Goal: Task Accomplishment & Management: Manage account settings

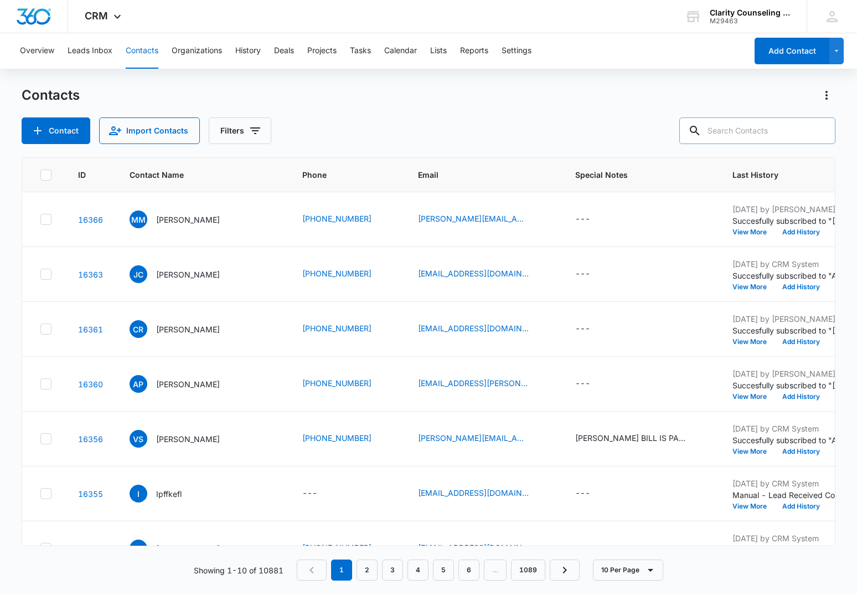
scroll to position [0, 286]
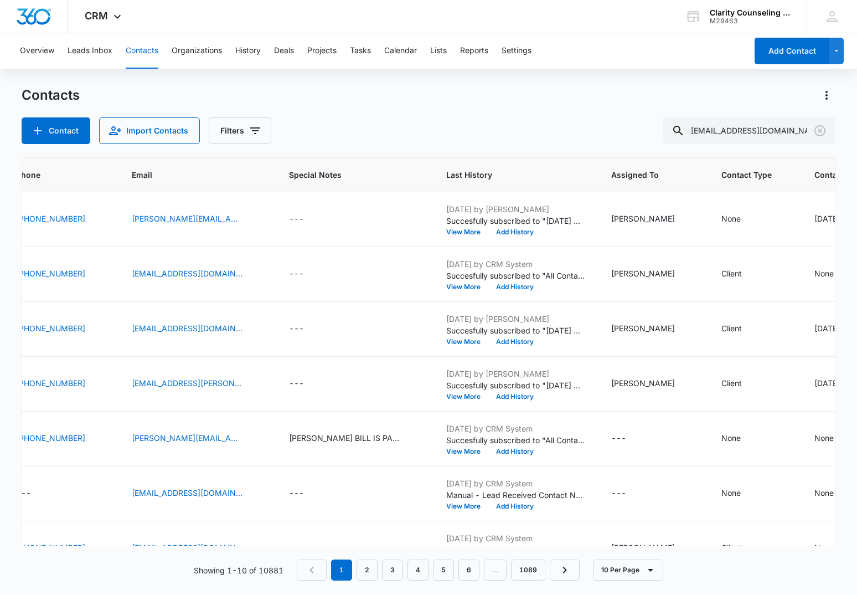
type input "[EMAIL_ADDRESS][DOMAIN_NAME]"
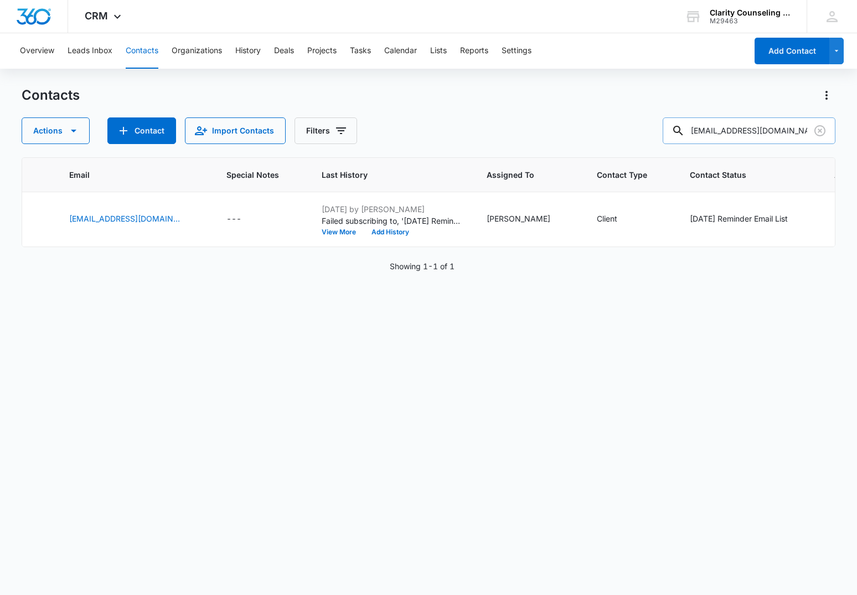
click at [803, 132] on input "[EMAIL_ADDRESS][DOMAIN_NAME]" at bounding box center [749, 130] width 173 height 27
click at [817, 131] on icon "Clear" at bounding box center [819, 130] width 13 height 13
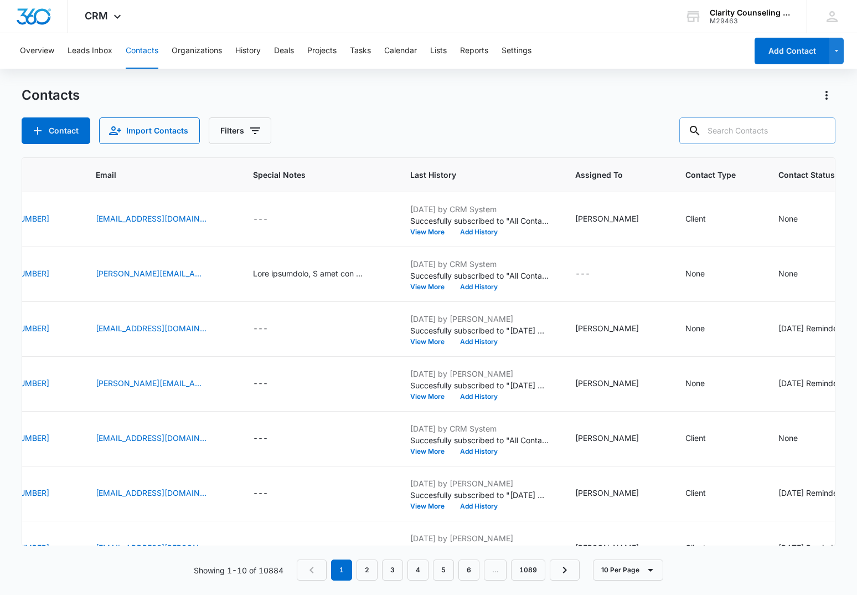
paste input "[EMAIL_ADDRESS][PERSON_NAME][DOMAIN_NAME]"
type input "[EMAIL_ADDRESS][PERSON_NAME][DOMAIN_NAME]"
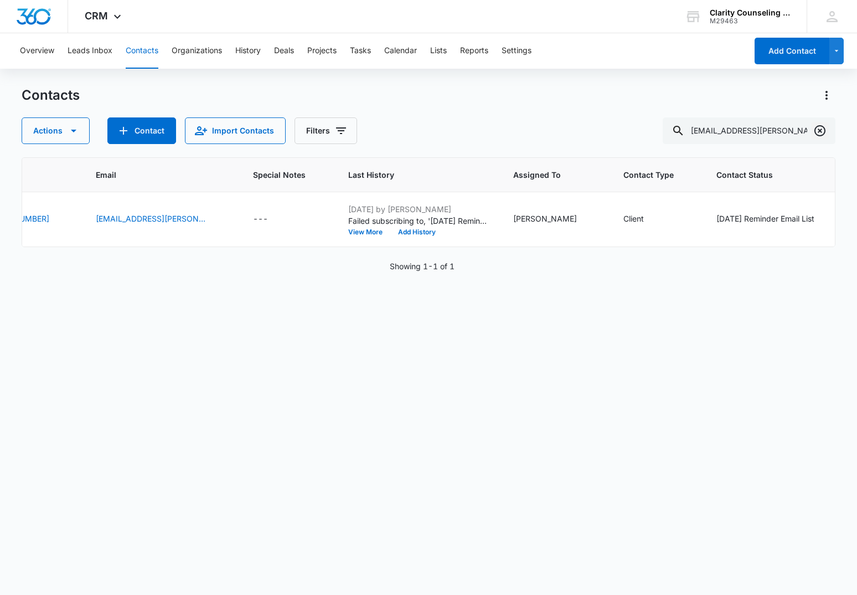
click at [824, 133] on icon "Clear" at bounding box center [819, 130] width 13 height 13
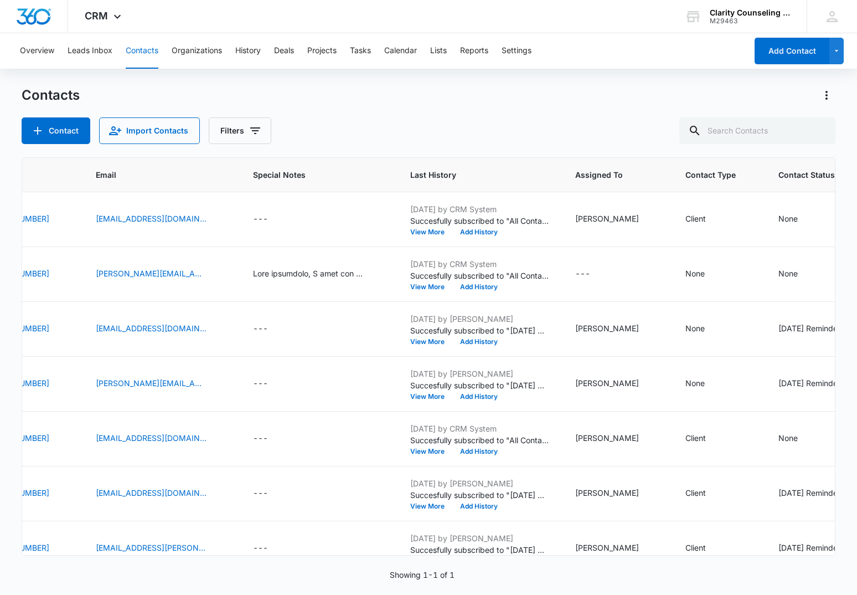
click at [824, 133] on div at bounding box center [820, 130] width 18 height 27
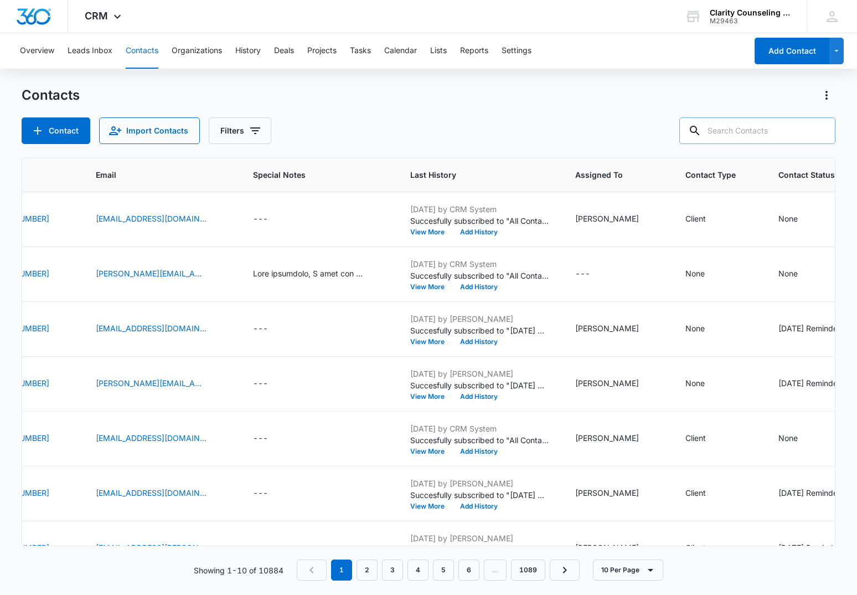
paste input "[EMAIL_ADDRESS][DOMAIN_NAME]"
type input "[EMAIL_ADDRESS][DOMAIN_NAME]"
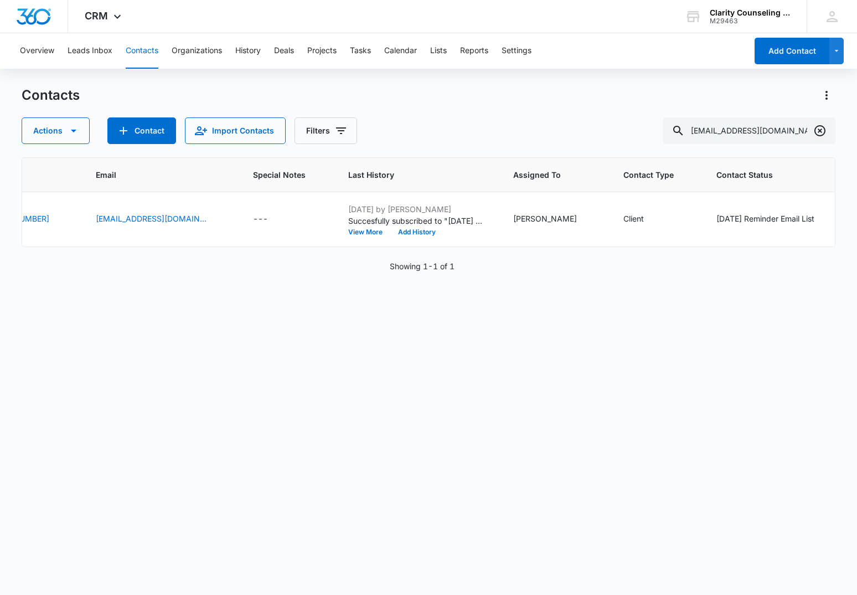
click at [820, 129] on icon "Clear" at bounding box center [819, 130] width 13 height 13
click at [820, 129] on div at bounding box center [820, 130] width 18 height 27
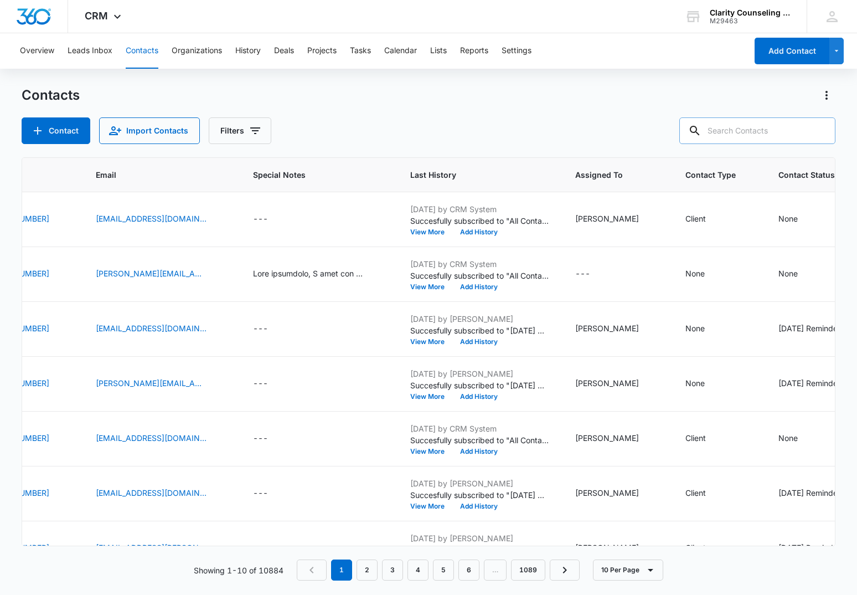
paste input "[EMAIL_ADDRESS][DOMAIN_NAME]"
type input "[EMAIL_ADDRESS][DOMAIN_NAME]"
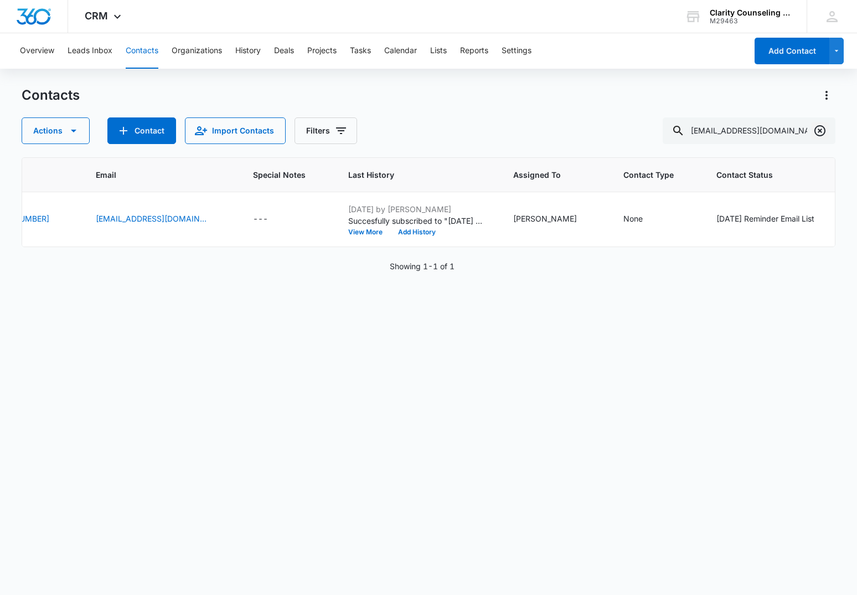
click at [825, 128] on icon "Clear" at bounding box center [820, 130] width 11 height 11
click at [825, 128] on div at bounding box center [820, 130] width 18 height 27
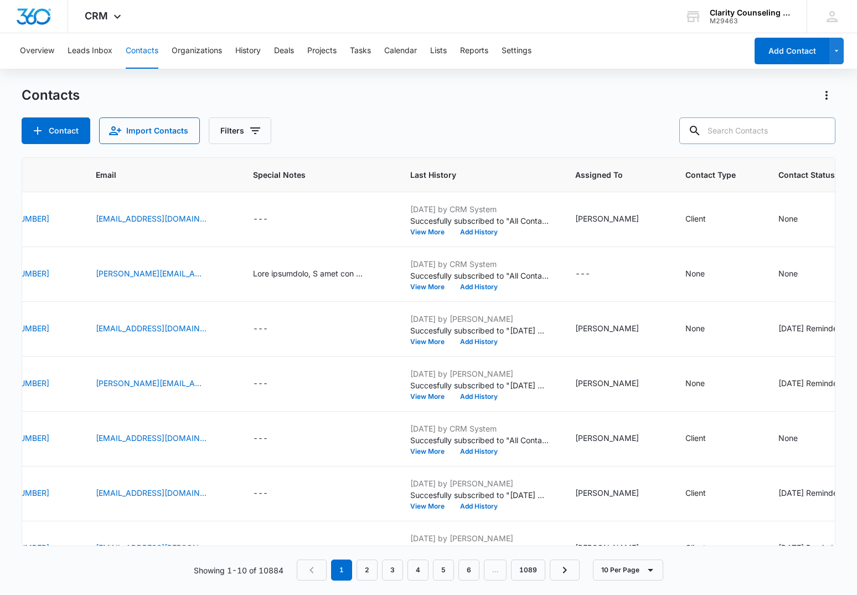
paste input "[EMAIL_ADDRESS][DOMAIN_NAME]"
type input "[EMAIL_ADDRESS][DOMAIN_NAME]"
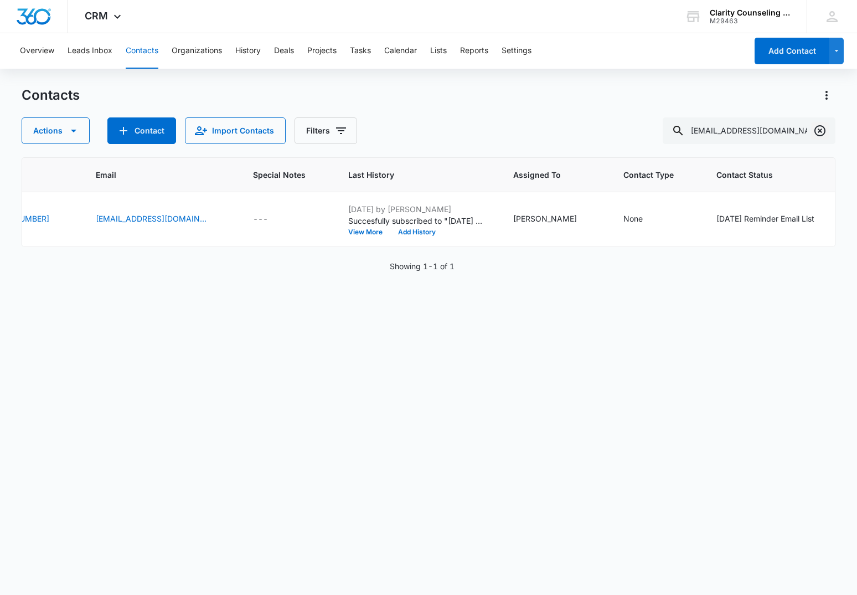
click at [819, 129] on icon "Clear" at bounding box center [820, 130] width 11 height 11
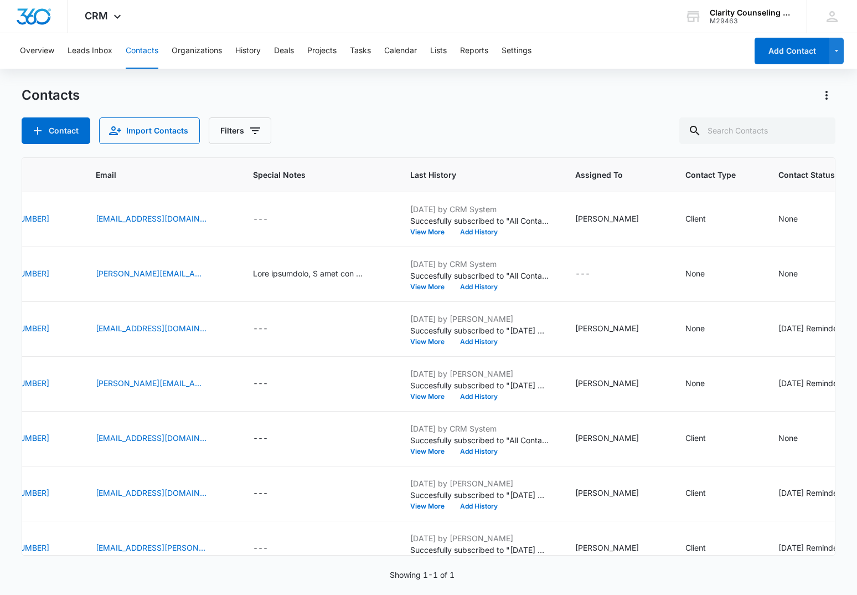
click at [819, 129] on div at bounding box center [820, 130] width 18 height 27
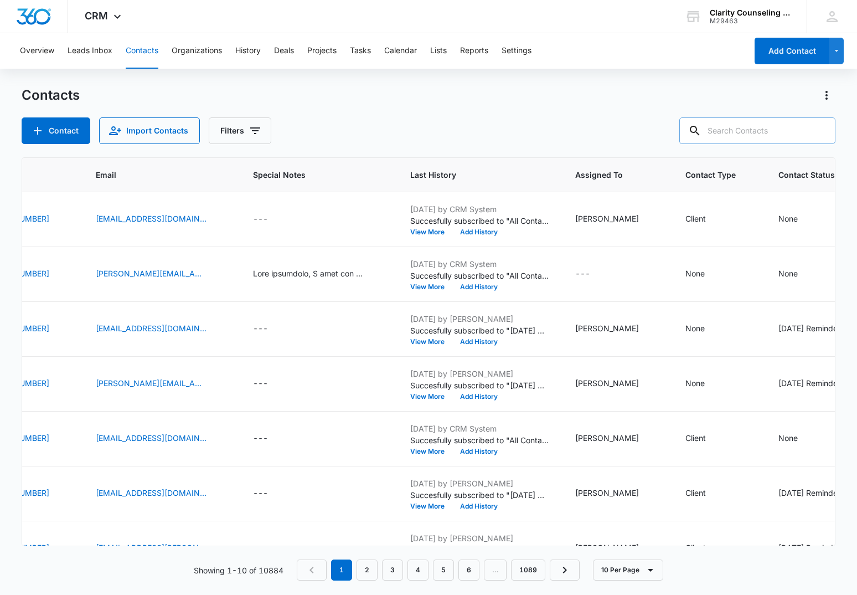
paste input "[EMAIL_ADDRESS][DOMAIN_NAME]"
type input "[EMAIL_ADDRESS][DOMAIN_NAME]"
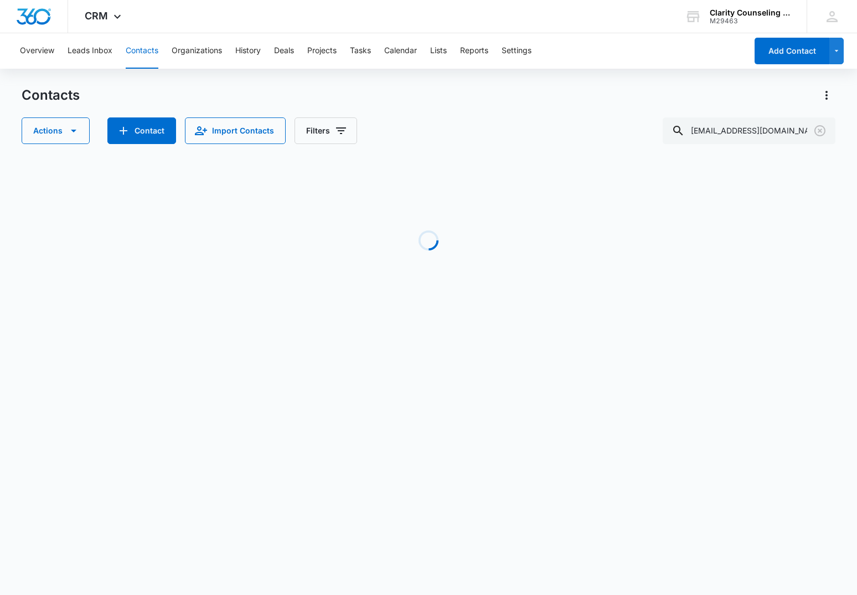
scroll to position [0, 46]
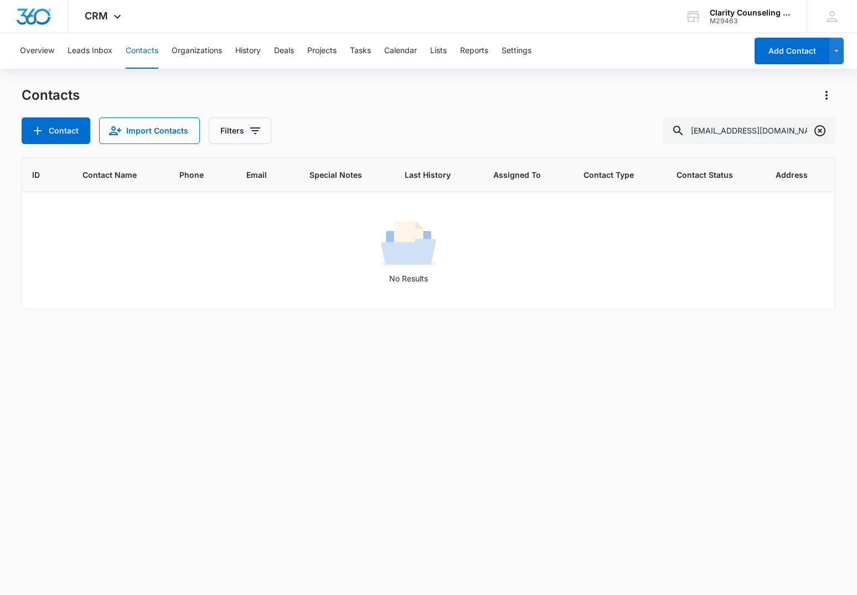
click at [822, 129] on icon "Clear" at bounding box center [820, 130] width 11 height 11
click at [822, 129] on div at bounding box center [820, 130] width 18 height 27
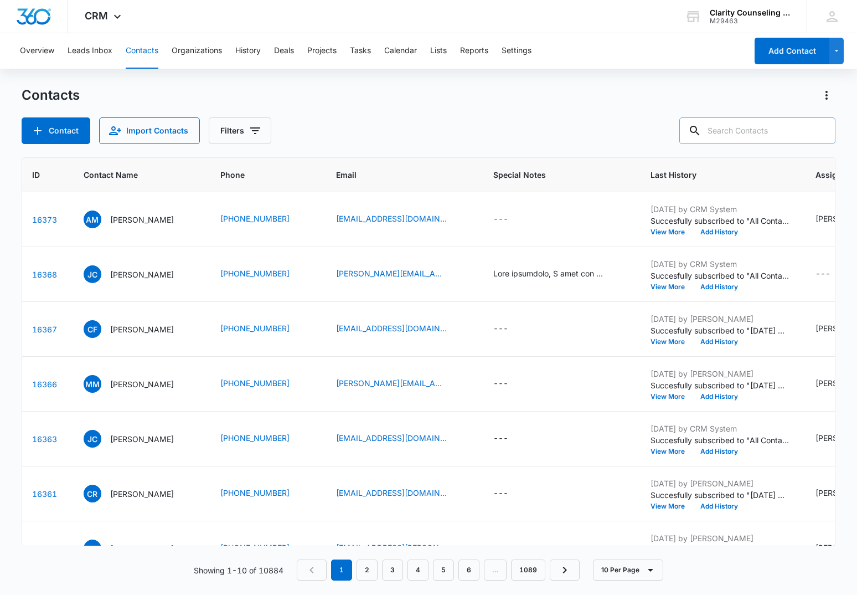
paste input "[EMAIL_ADDRESS][DOMAIN_NAME]"
type input "[EMAIL_ADDRESS][DOMAIN_NAME]"
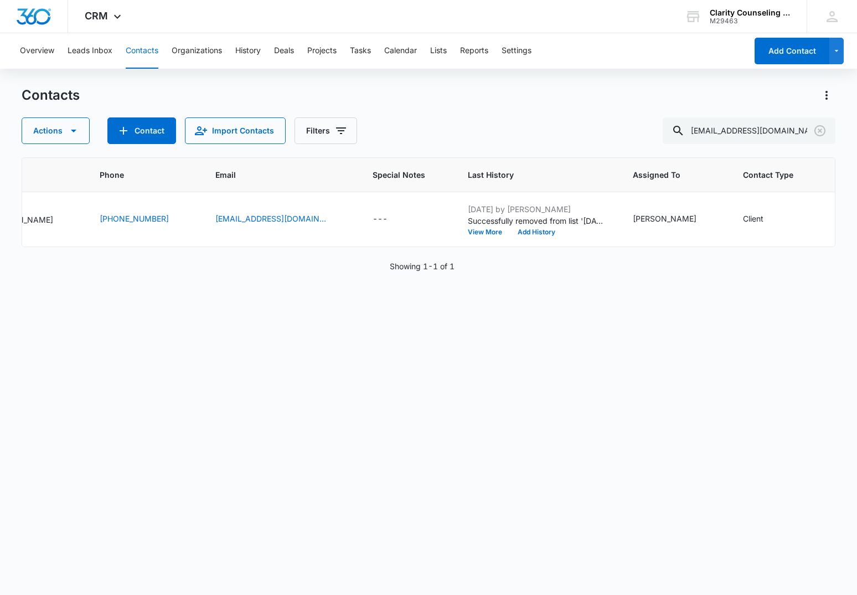
scroll to position [0, 167]
click at [820, 128] on icon "Clear" at bounding box center [819, 130] width 13 height 13
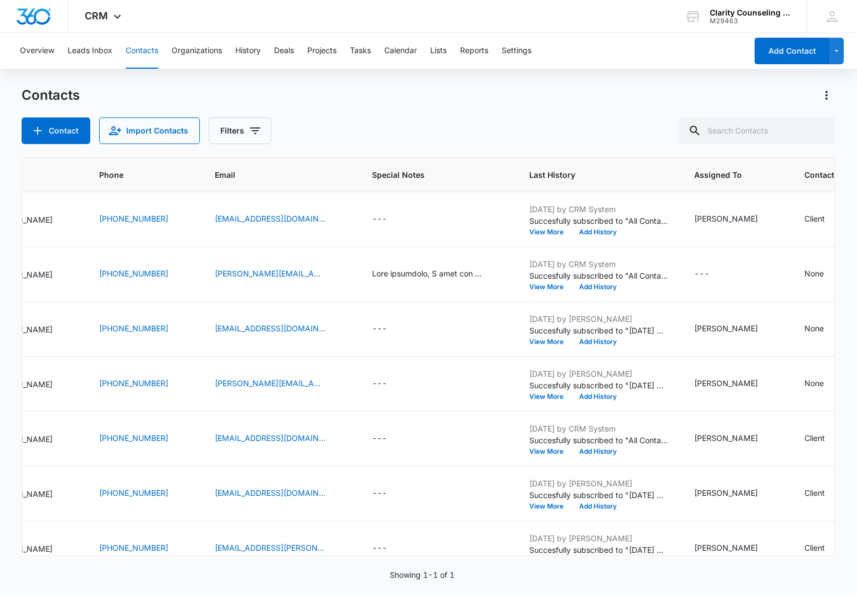
click at [820, 128] on div at bounding box center [820, 130] width 18 height 27
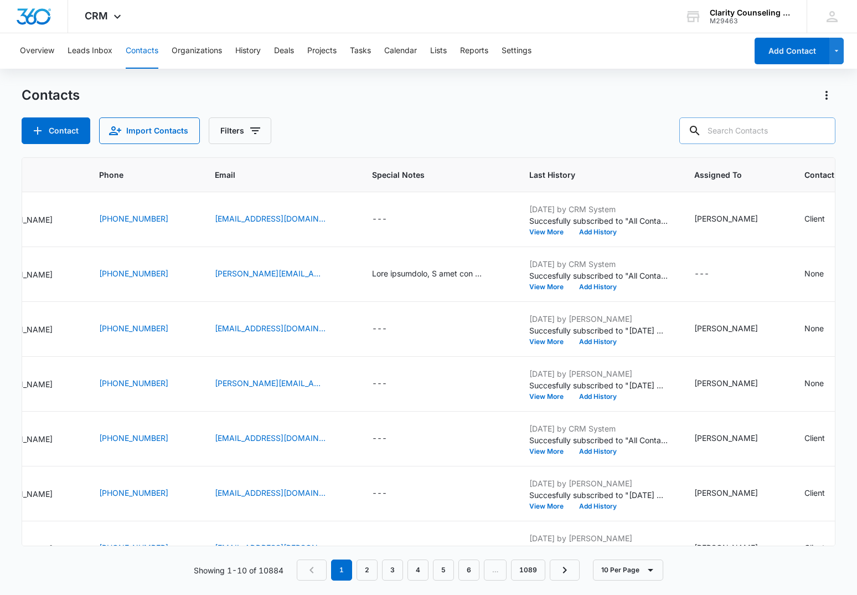
paste input "[EMAIL_ADDRESS][DOMAIN_NAME]"
type input "[EMAIL_ADDRESS][DOMAIN_NAME]"
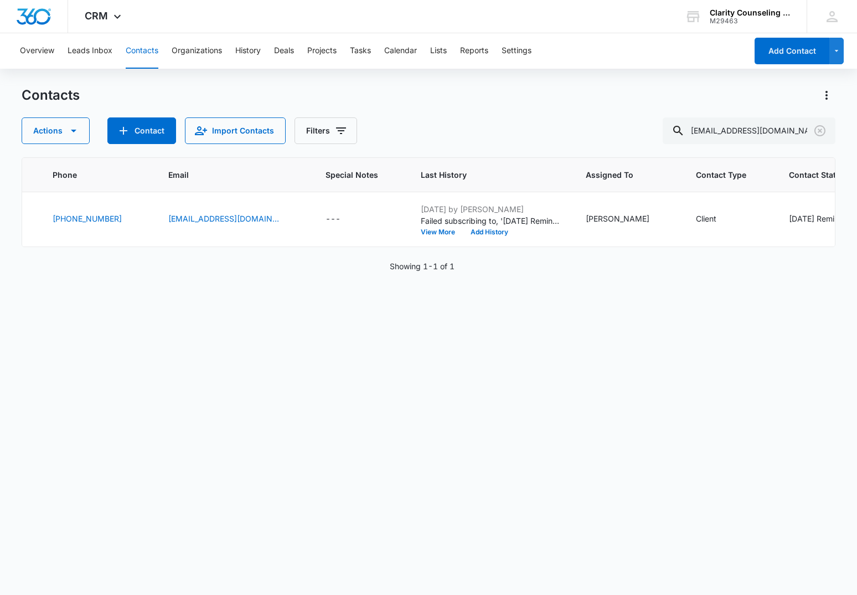
scroll to position [0, 245]
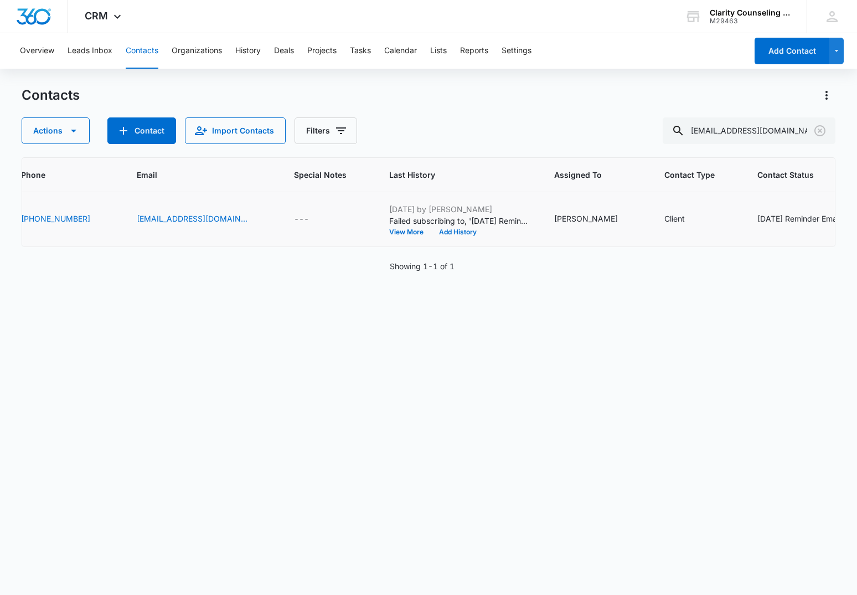
click at [758, 220] on div "[DATE] Reminder Email List" at bounding box center [807, 219] width 98 height 12
click at [655, 208] on icon "Remove Saturday Reminder Email List" at bounding box center [656, 211] width 8 height 8
click at [687, 246] on button "Save" at bounding box center [689, 244] width 33 height 21
click at [820, 128] on icon "Clear" at bounding box center [819, 130] width 13 height 13
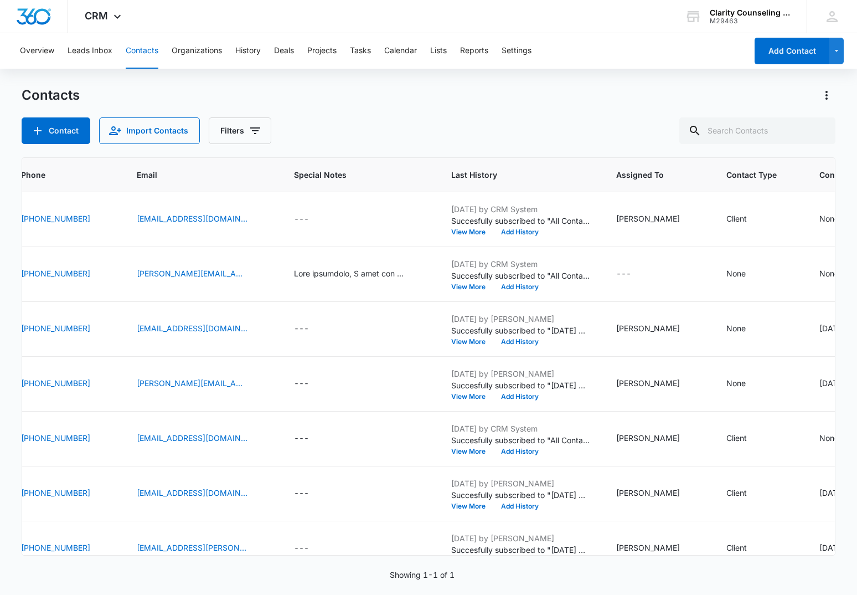
click at [820, 128] on div at bounding box center [820, 130] width 18 height 27
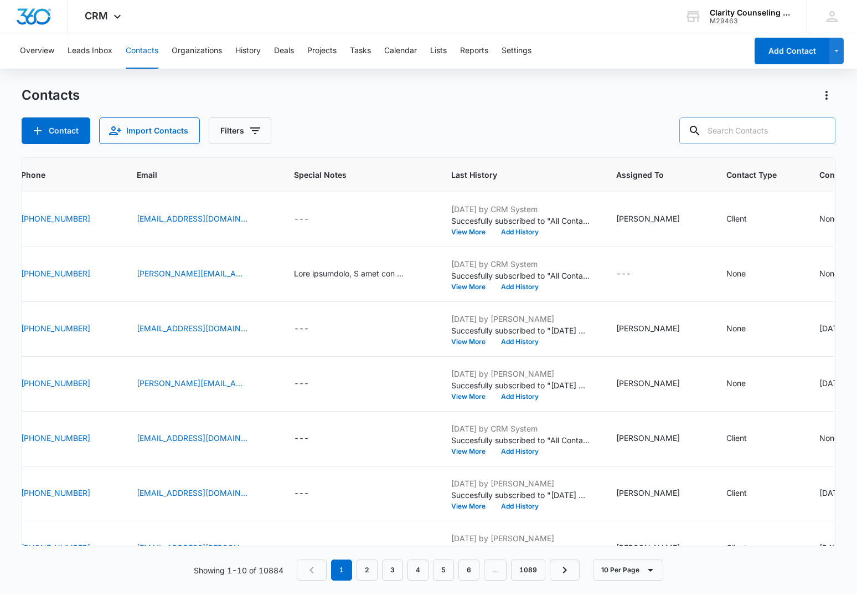
paste input "[EMAIL_ADDRESS][DOMAIN_NAME]"
type input "[EMAIL_ADDRESS][DOMAIN_NAME]"
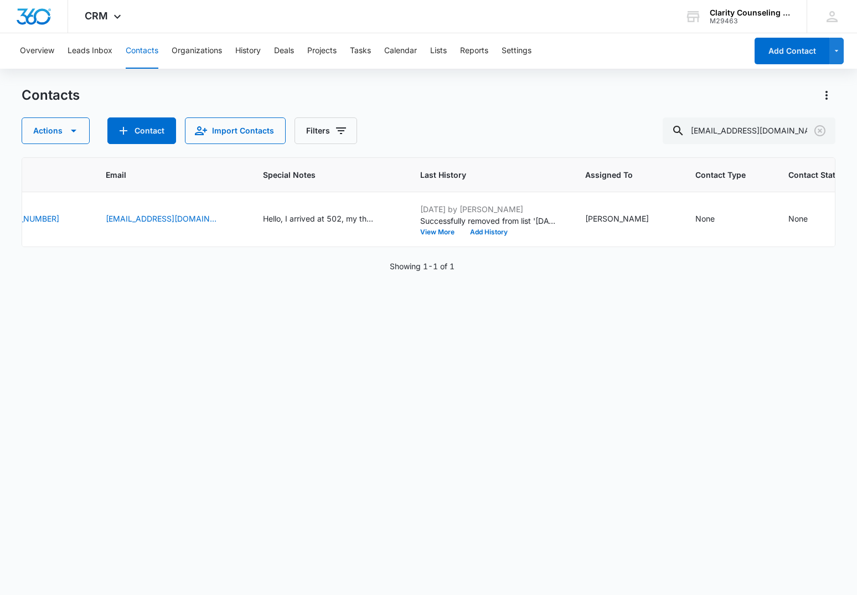
scroll to position [0, 292]
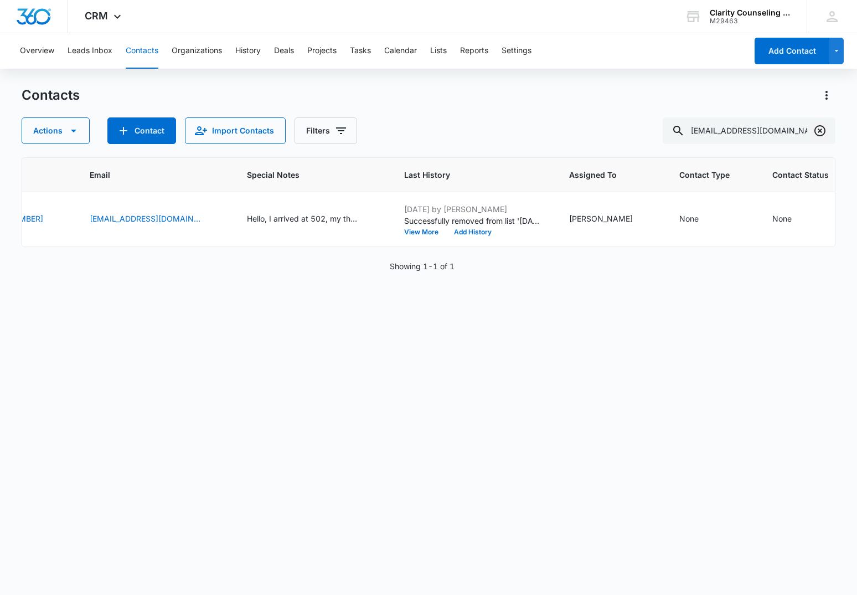
click at [825, 129] on icon "Clear" at bounding box center [820, 130] width 11 height 11
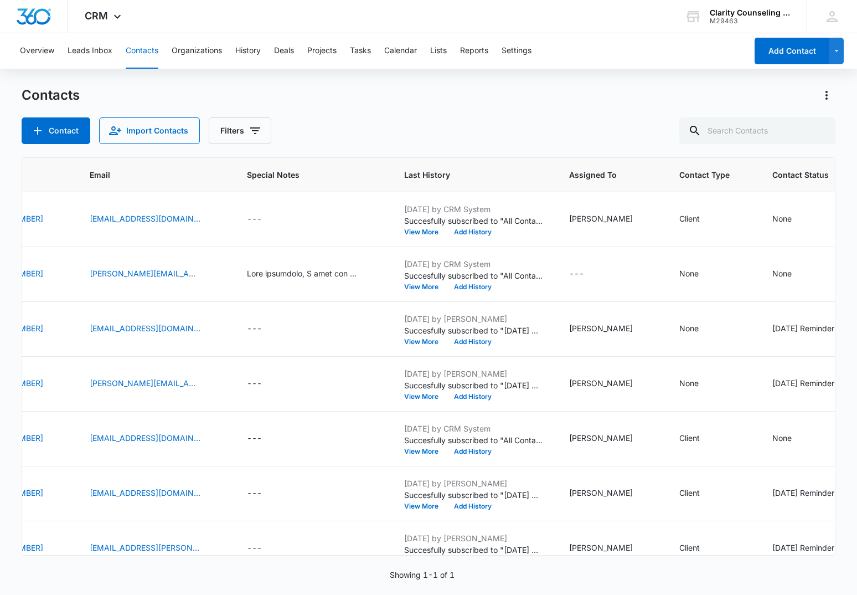
click at [825, 129] on div at bounding box center [820, 130] width 18 height 27
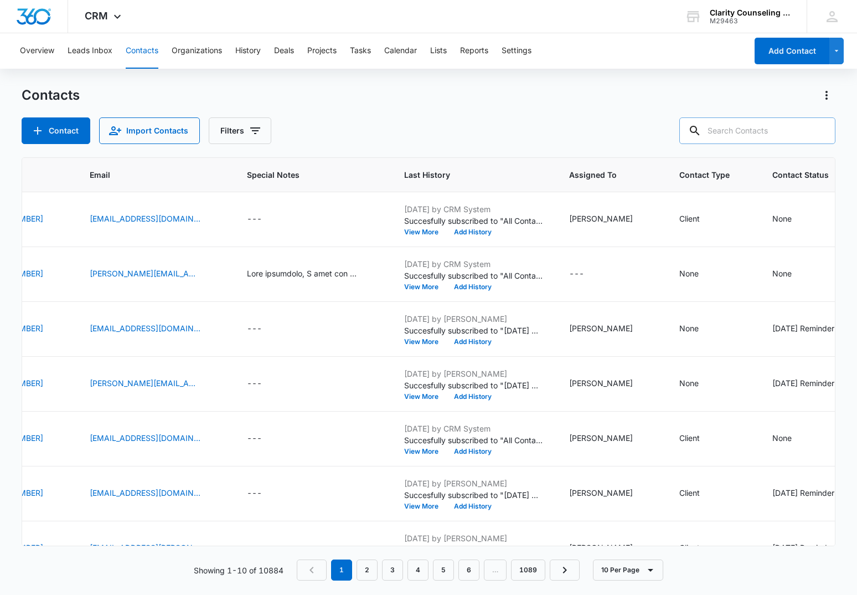
paste input "[EMAIL_ADDRESS][DOMAIN_NAME]"
type input "[EMAIL_ADDRESS][DOMAIN_NAME]"
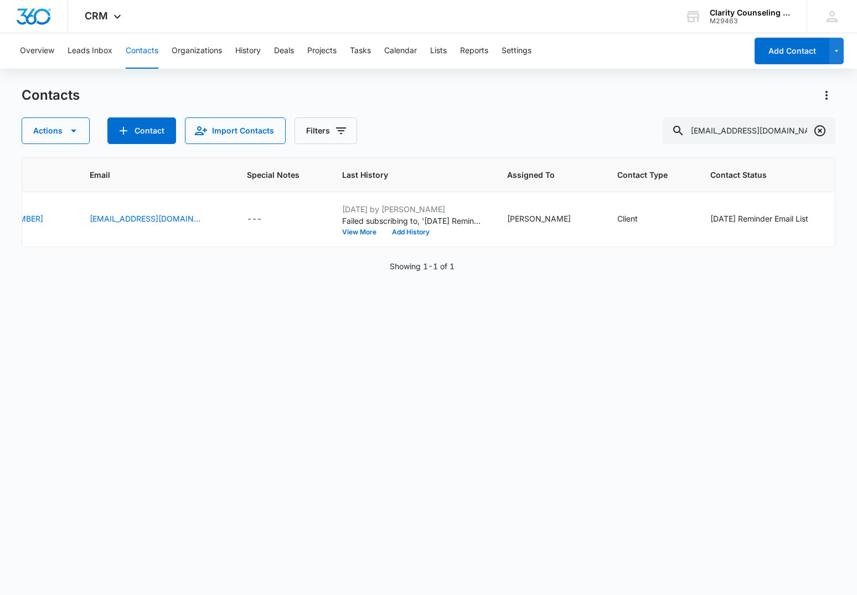
click at [816, 130] on icon "Clear" at bounding box center [819, 130] width 13 height 13
click at [816, 130] on div at bounding box center [820, 130] width 18 height 27
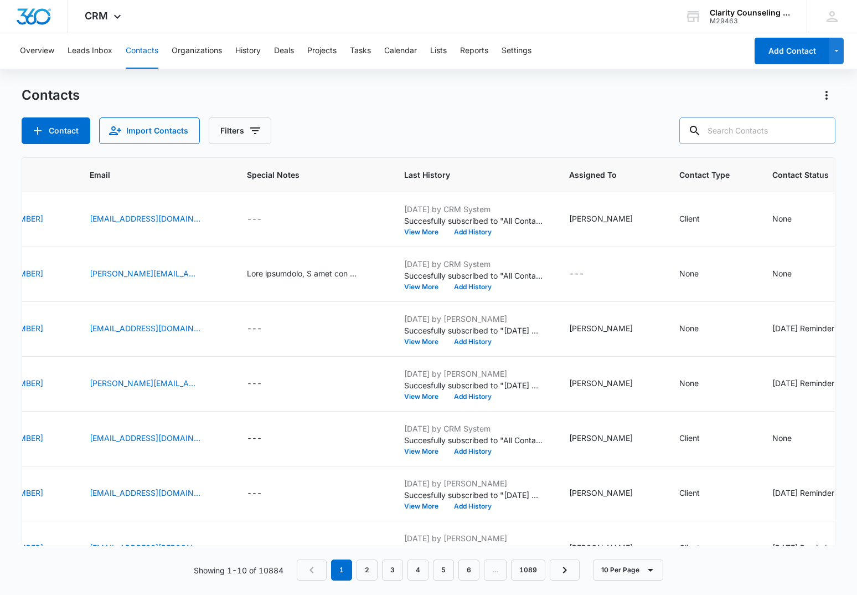
paste input "[EMAIL_ADDRESS][DOMAIN_NAME]"
type input "[EMAIL_ADDRESS][DOMAIN_NAME]"
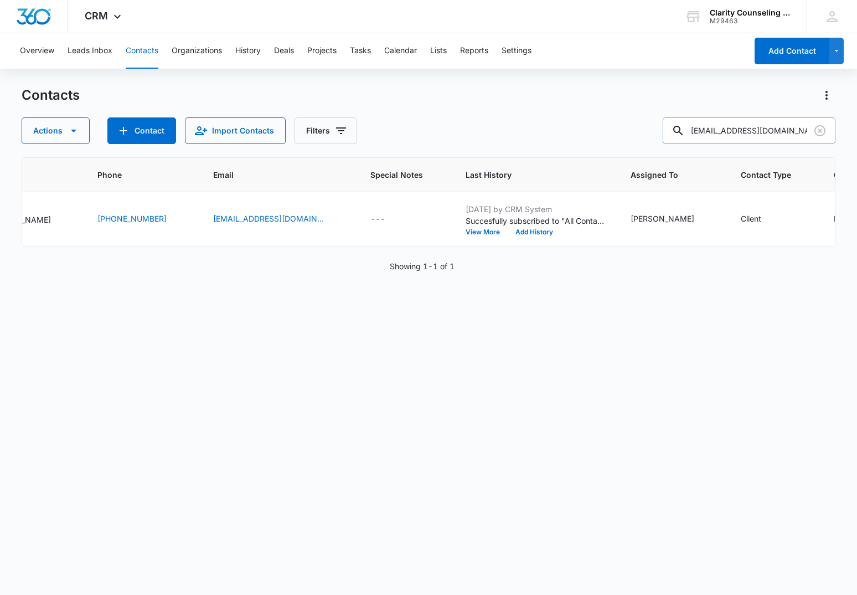
scroll to position [0, 1]
click at [821, 131] on icon "Clear" at bounding box center [819, 130] width 13 height 13
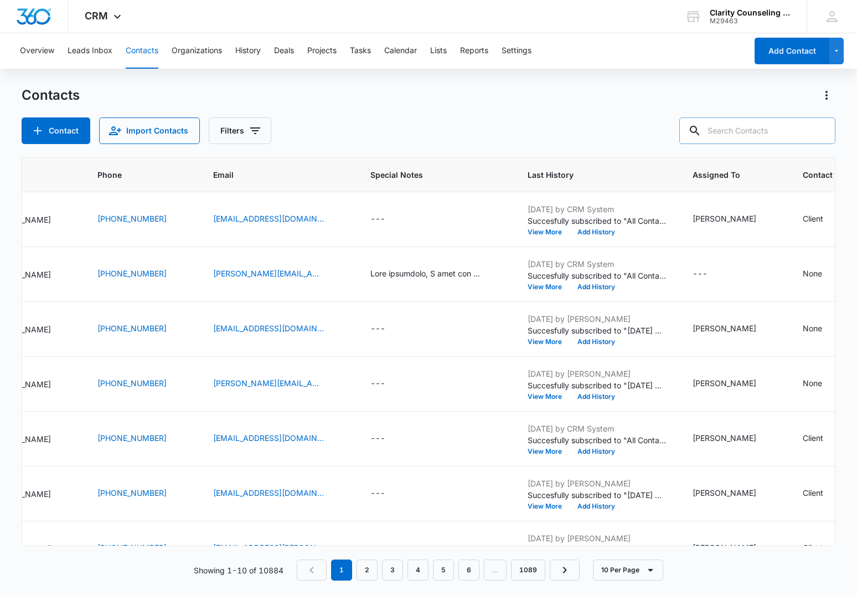
scroll to position [0, 0]
paste input "[EMAIL_ADDRESS][DOMAIN_NAME]"
type input "[EMAIL_ADDRESS][DOMAIN_NAME]"
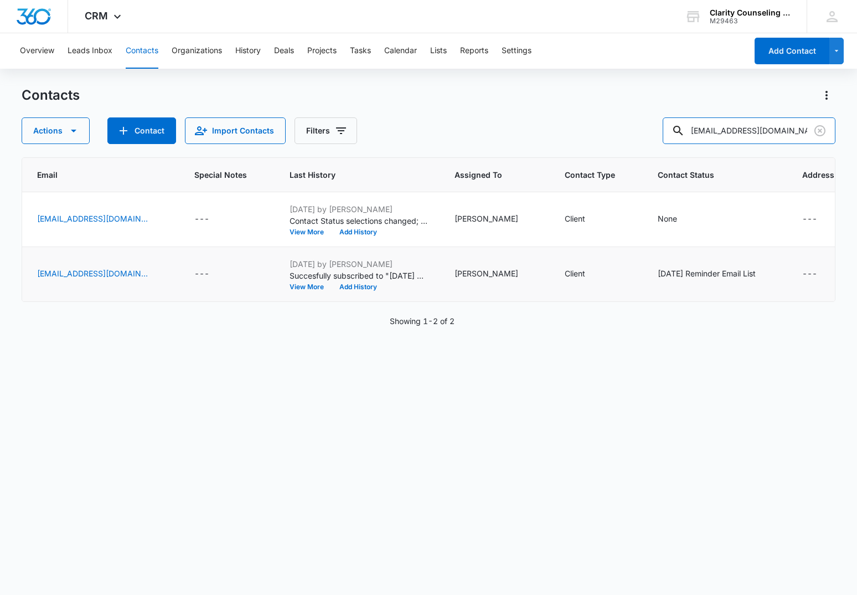
scroll to position [0, 344]
click at [824, 128] on icon "Clear" at bounding box center [819, 130] width 13 height 13
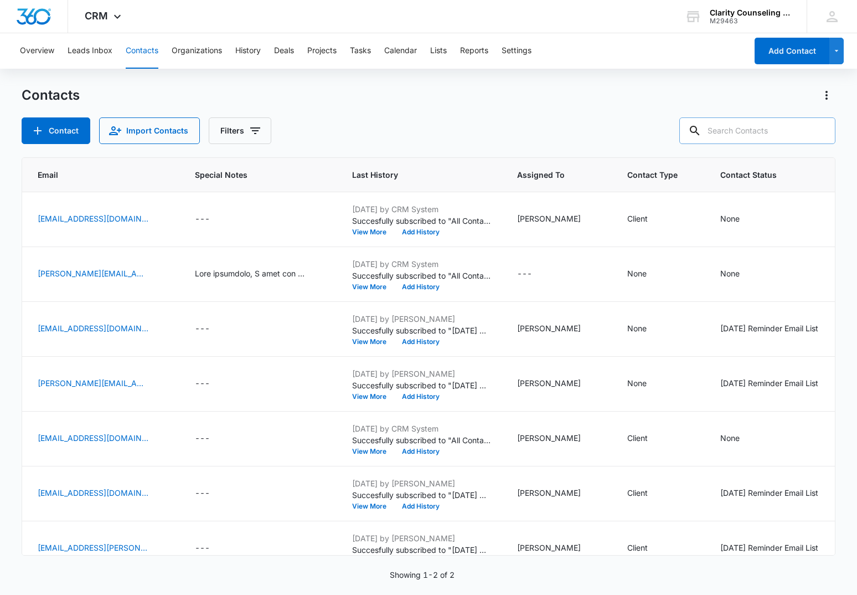
drag, startPoint x: 824, startPoint y: 128, endPoint x: 750, endPoint y: 126, distance: 74.2
click at [824, 128] on div at bounding box center [820, 130] width 18 height 27
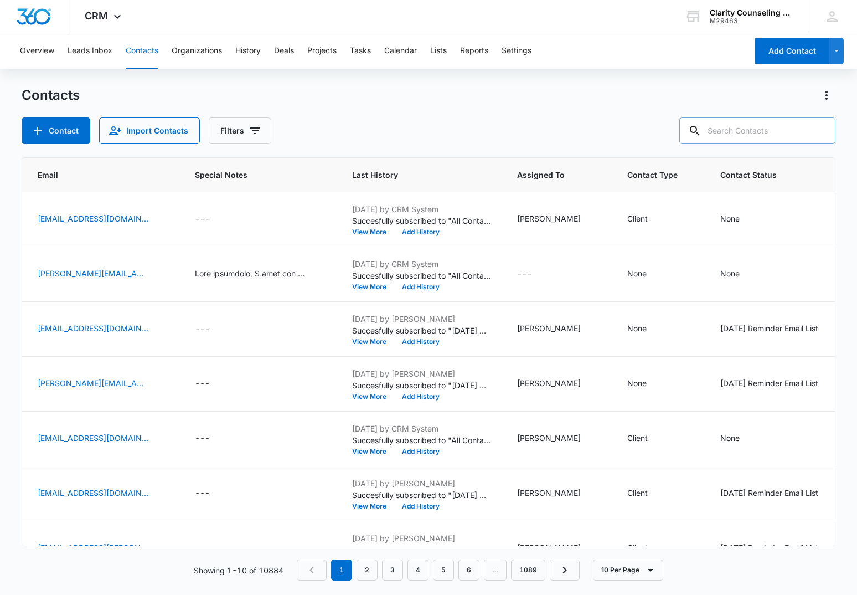
paste input "[EMAIL_ADDRESS][DOMAIN_NAME]"
type input "[EMAIL_ADDRESS][DOMAIN_NAME]"
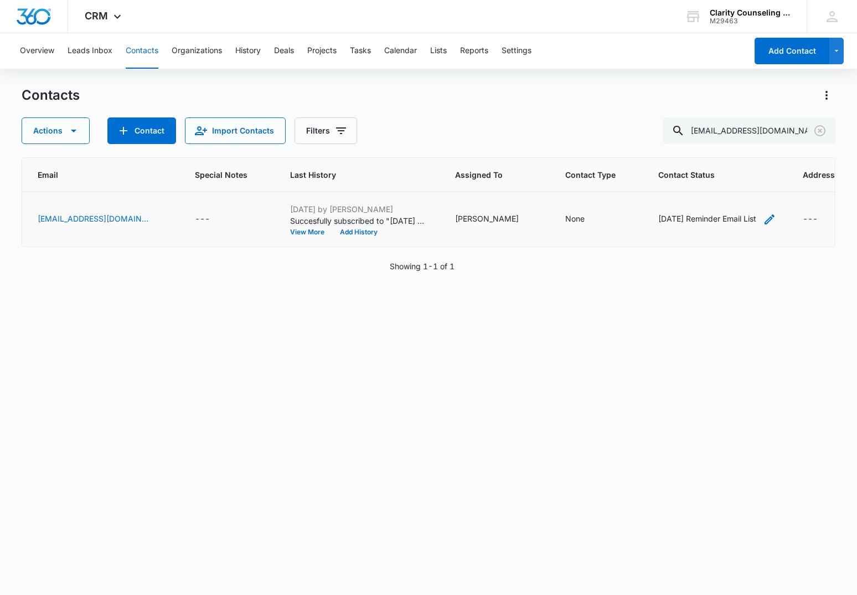
click at [715, 218] on div "[DATE] Reminder Email List" at bounding box center [707, 219] width 98 height 12
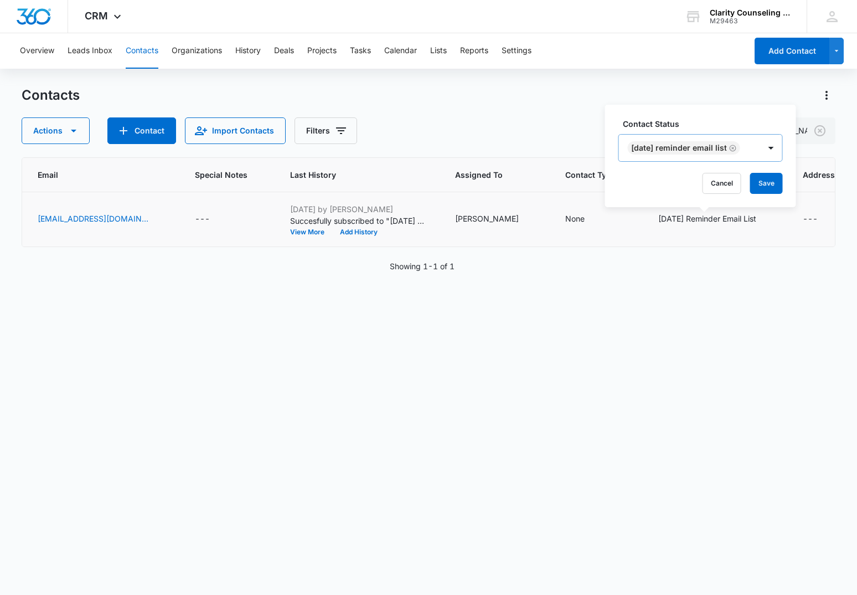
click at [737, 146] on icon "Remove Saturday Reminder Email List" at bounding box center [733, 148] width 8 height 8
click at [710, 185] on button "Save" at bounding box center [704, 183] width 33 height 21
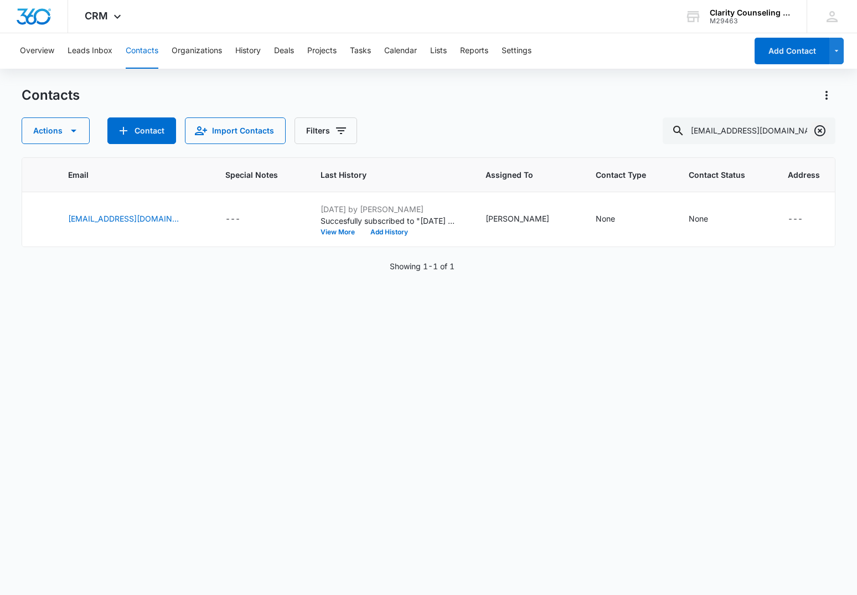
click at [818, 132] on icon "Clear" at bounding box center [819, 130] width 13 height 13
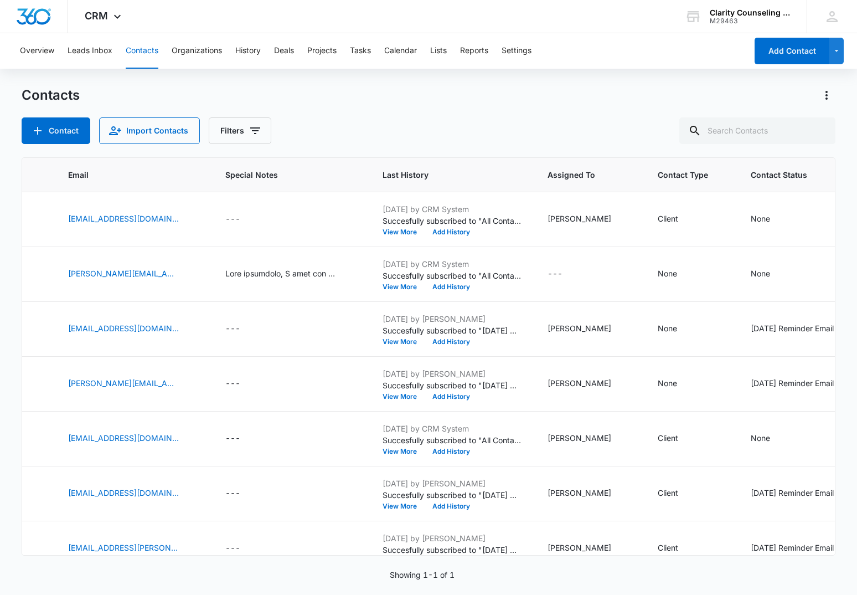
click at [818, 132] on div at bounding box center [820, 130] width 18 height 27
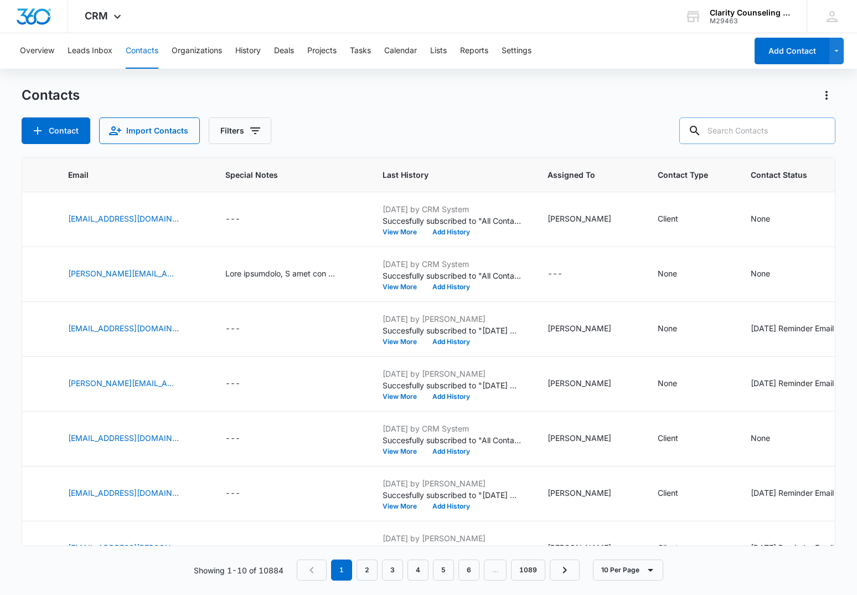
paste input "[EMAIL_ADDRESS][DOMAIN_NAME]"
type input "[EMAIL_ADDRESS][DOMAIN_NAME]"
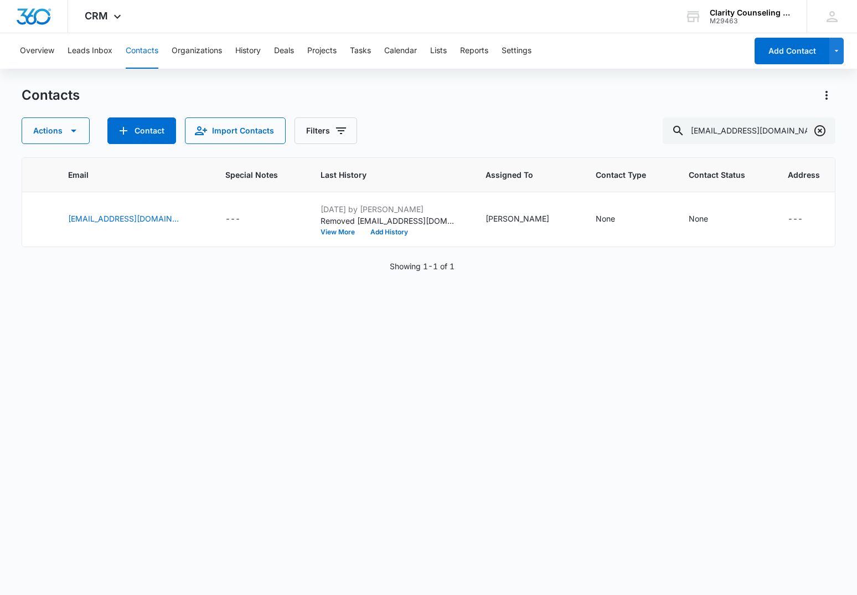
click at [822, 129] on icon "Clear" at bounding box center [819, 130] width 13 height 13
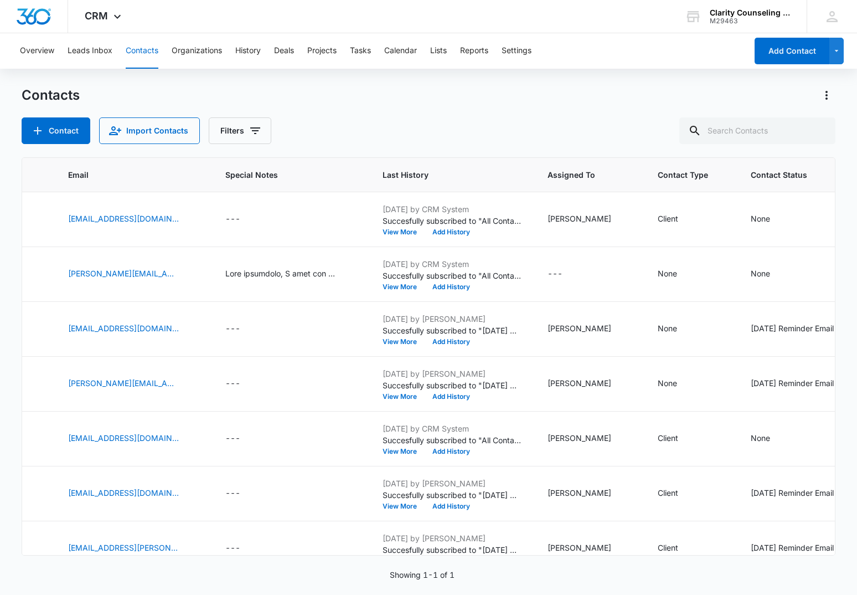
click at [822, 129] on div at bounding box center [820, 130] width 18 height 27
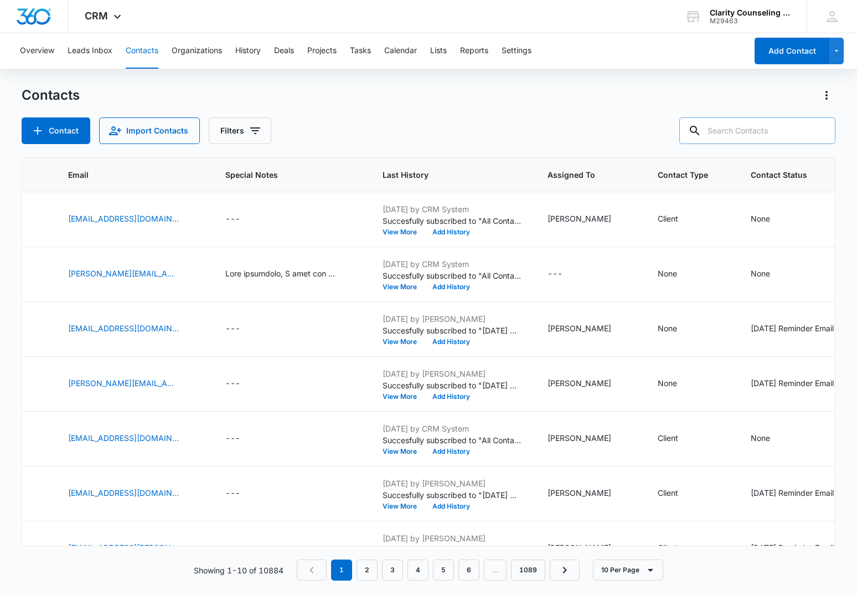
paste input "[EMAIL_ADDRESS][DOMAIN_NAME]"
type input "[EMAIL_ADDRESS][DOMAIN_NAME]"
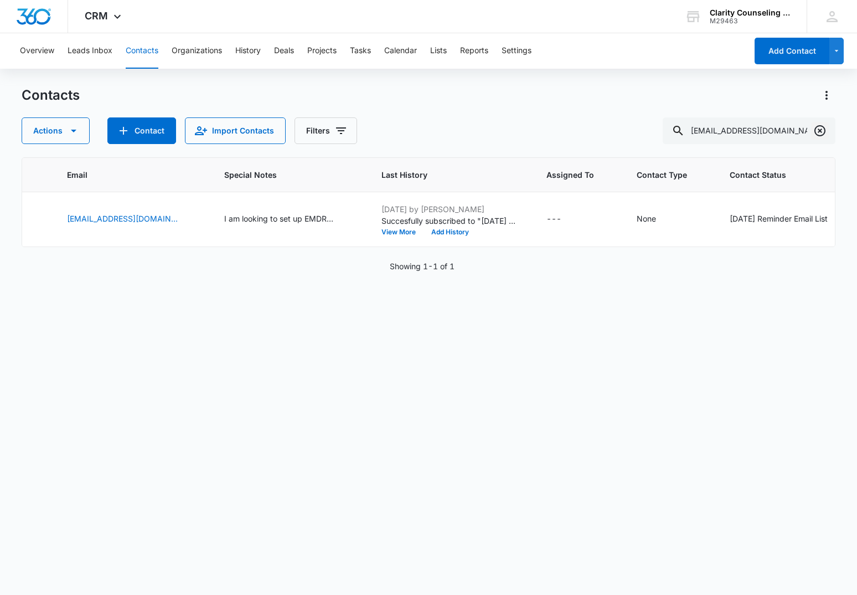
click at [817, 133] on icon "Clear" at bounding box center [819, 130] width 13 height 13
click at [817, 133] on div at bounding box center [820, 130] width 18 height 27
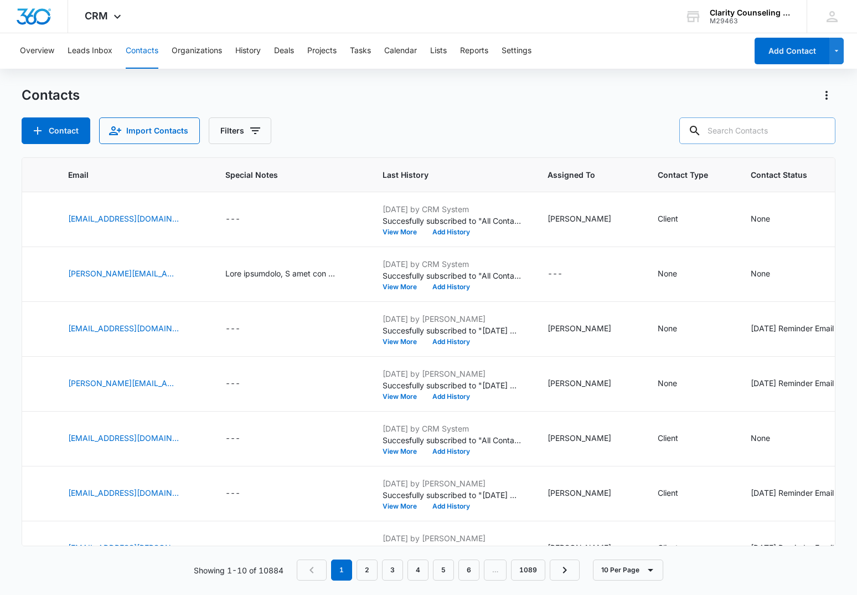
paste input "[EMAIL_ADDRESS][DOMAIN_NAME]"
type input "[EMAIL_ADDRESS][DOMAIN_NAME]"
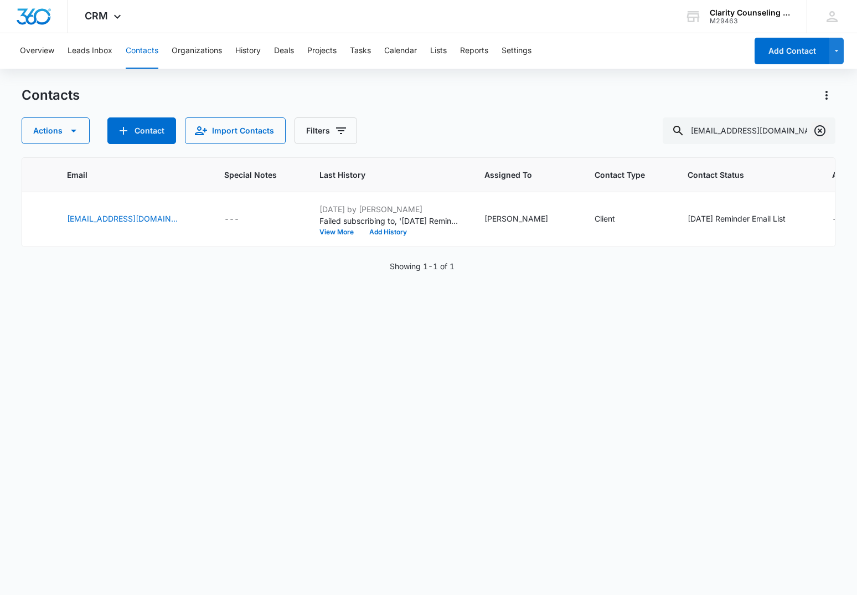
click at [815, 131] on icon "Clear" at bounding box center [819, 130] width 13 height 13
click at [815, 131] on div at bounding box center [820, 130] width 18 height 27
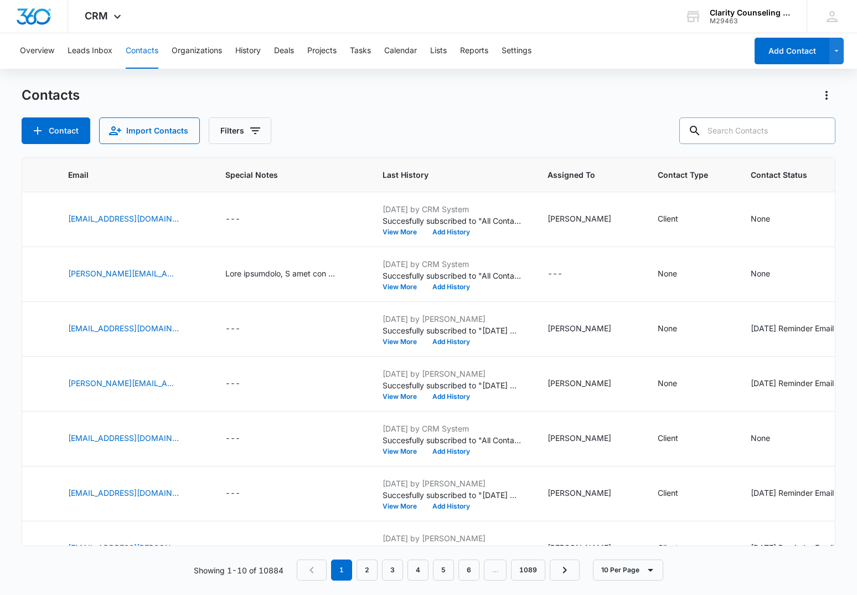
paste input "[EMAIL_ADDRESS][DOMAIN_NAME]"
type input "[EMAIL_ADDRESS][DOMAIN_NAME]"
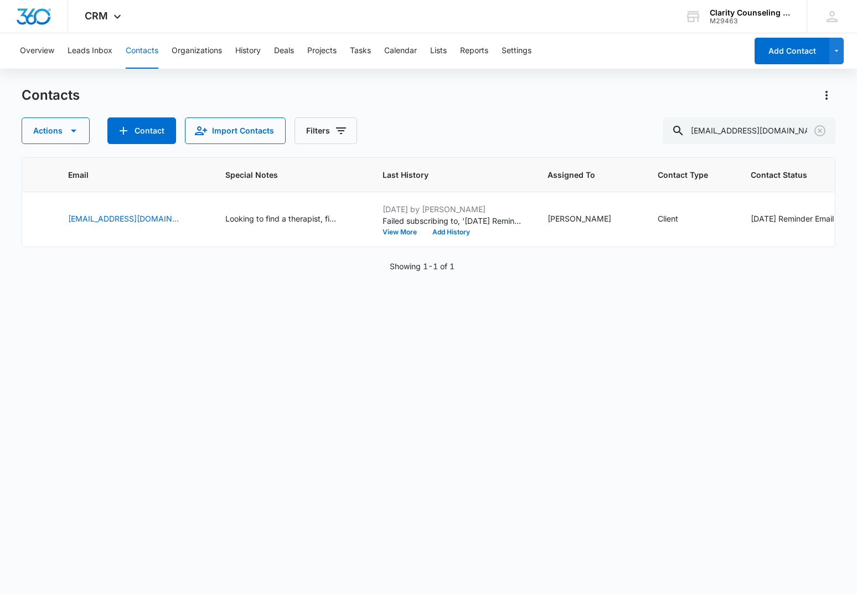
click at [820, 128] on icon "Clear" at bounding box center [819, 130] width 13 height 13
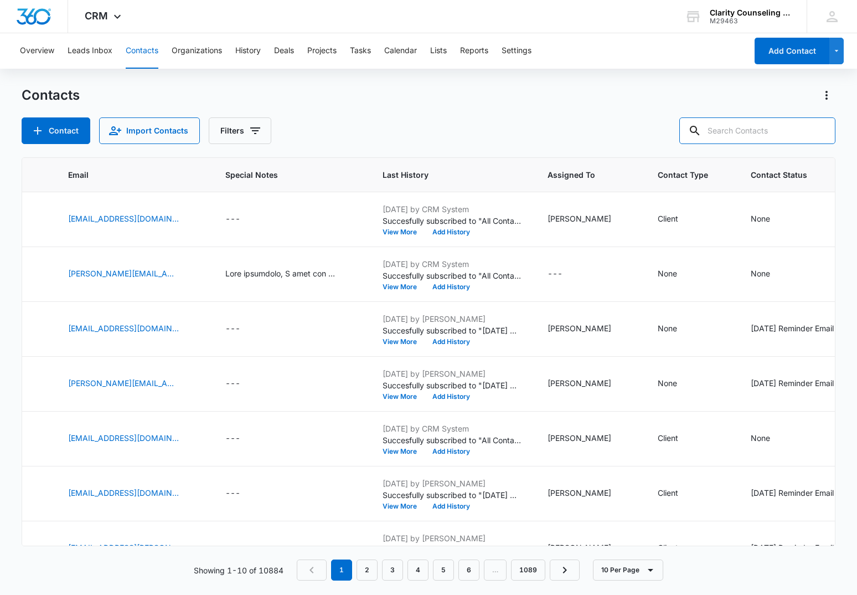
paste input "[PERSON_NAME][EMAIL_ADDRESS][DOMAIN_NAME]"
type input "[PERSON_NAME][EMAIL_ADDRESS][DOMAIN_NAME]"
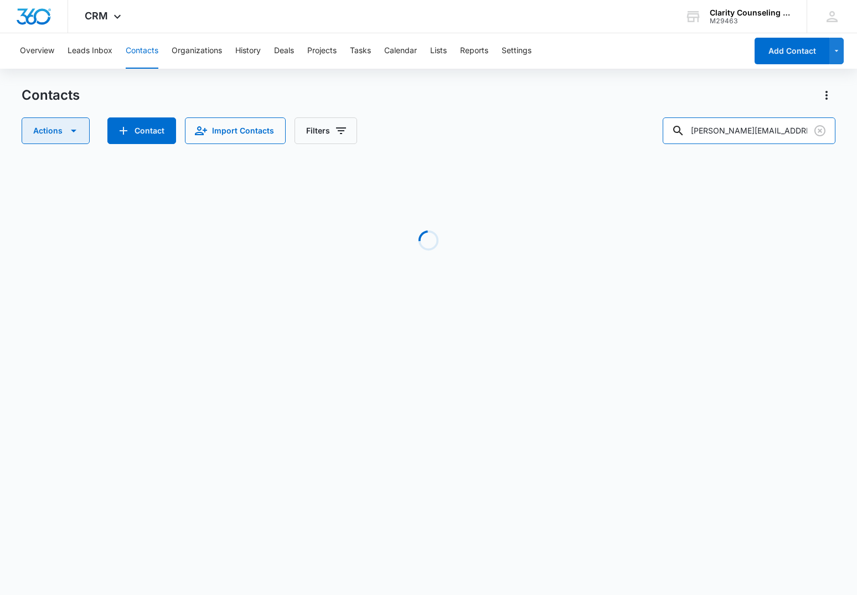
scroll to position [0, 0]
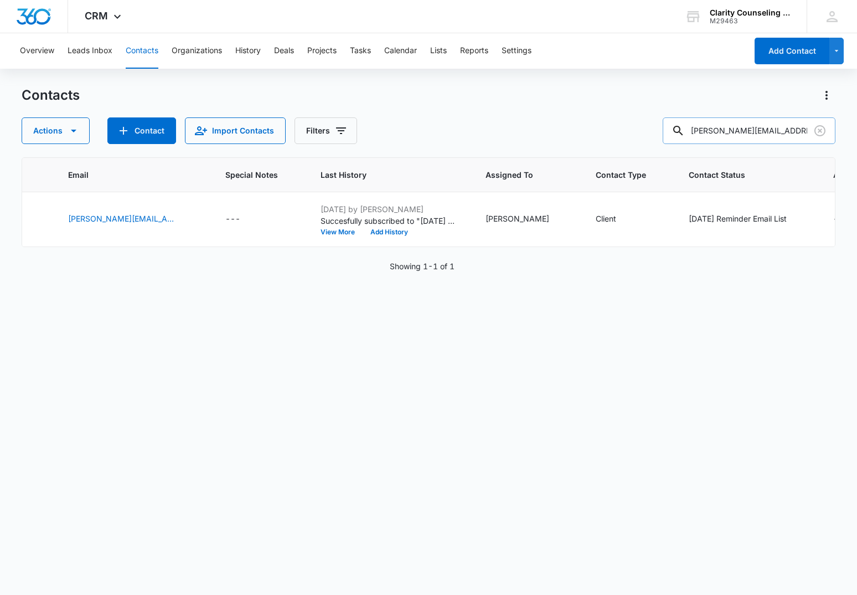
click at [804, 131] on input "[PERSON_NAME][EMAIL_ADDRESS][DOMAIN_NAME]" at bounding box center [749, 130] width 173 height 27
click at [818, 131] on icon "Clear" at bounding box center [819, 130] width 13 height 13
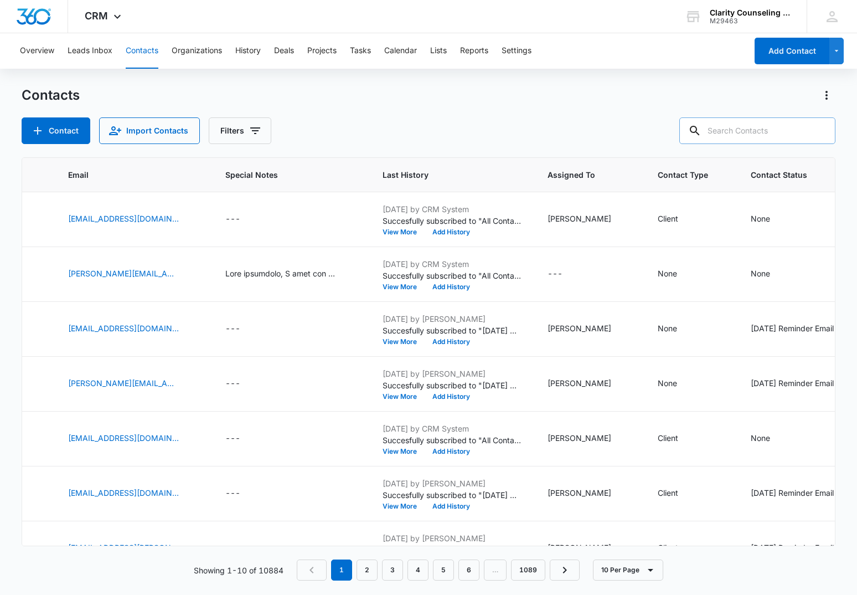
paste input "[EMAIL_ADDRESS][DOMAIN_NAME]"
type input "[EMAIL_ADDRESS][DOMAIN_NAME]"
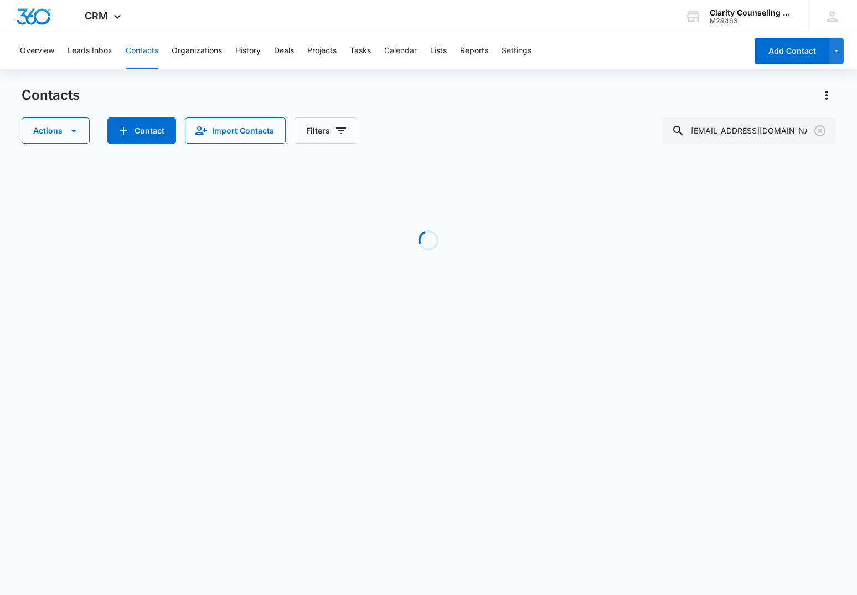
scroll to position [0, 285]
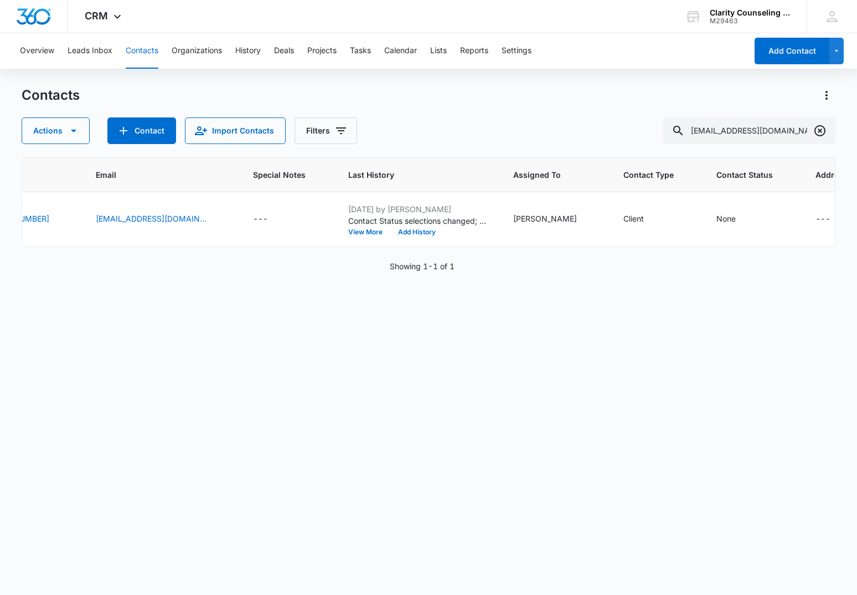
click at [823, 133] on icon "Clear" at bounding box center [819, 130] width 13 height 13
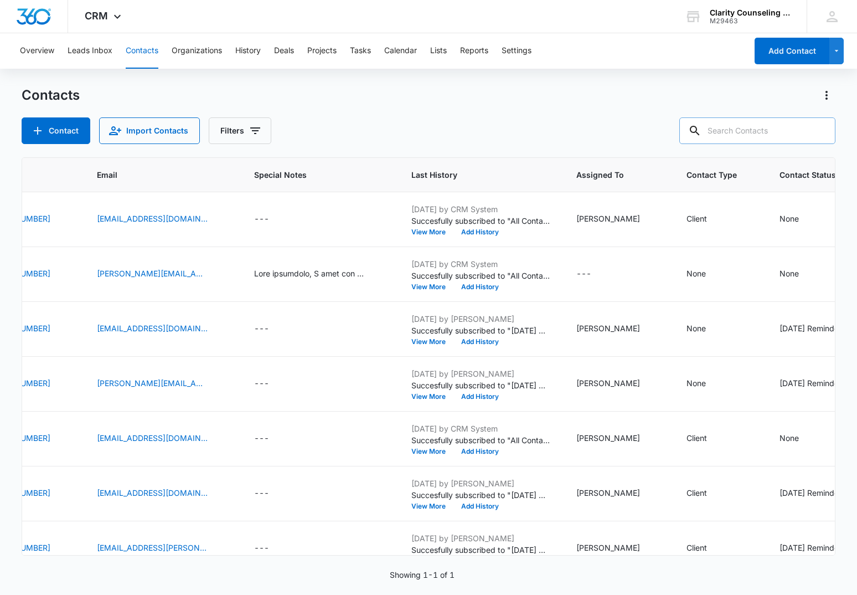
drag, startPoint x: 823, startPoint y: 133, endPoint x: 789, endPoint y: 137, distance: 34.6
click at [823, 133] on div at bounding box center [820, 130] width 18 height 27
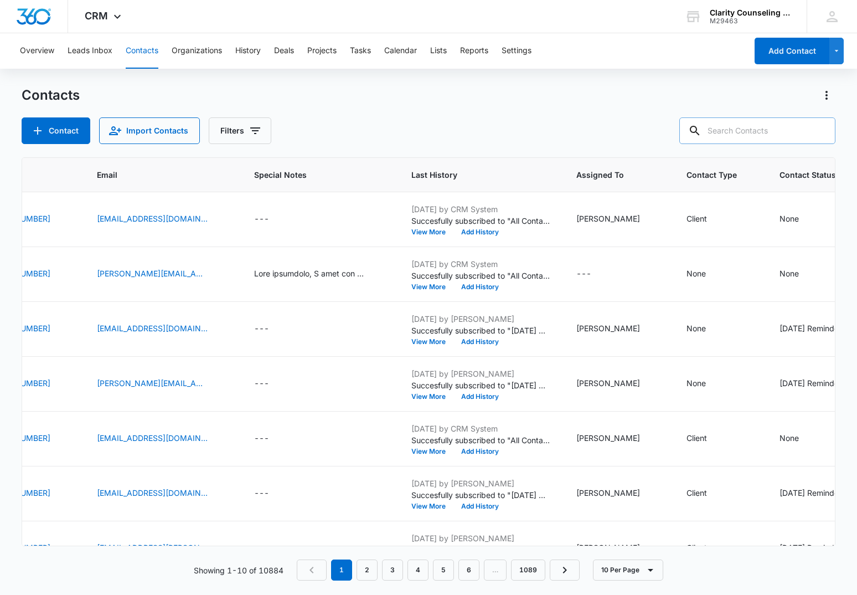
paste input "[EMAIL_ADDRESS][DOMAIN_NAME]"
type input "[EMAIL_ADDRESS][DOMAIN_NAME]"
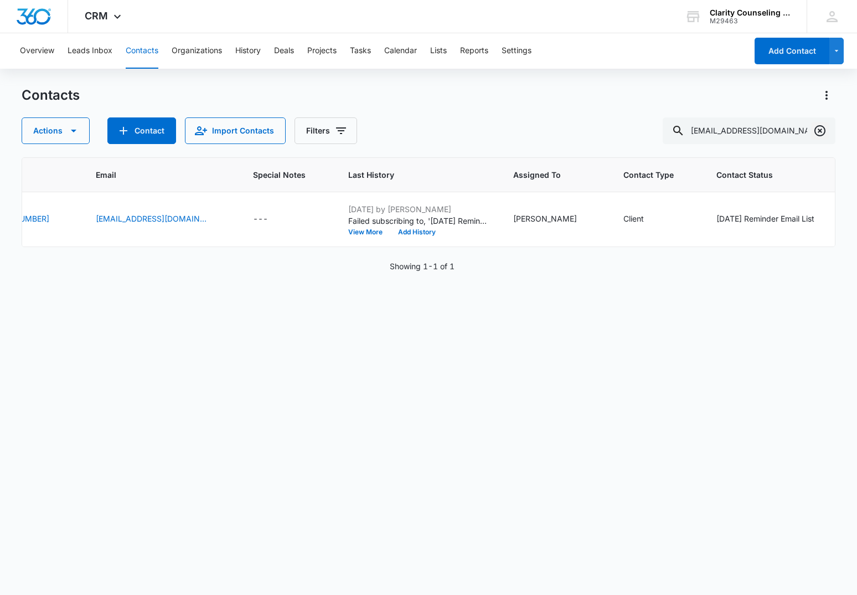
click at [818, 134] on icon "Clear" at bounding box center [819, 130] width 13 height 13
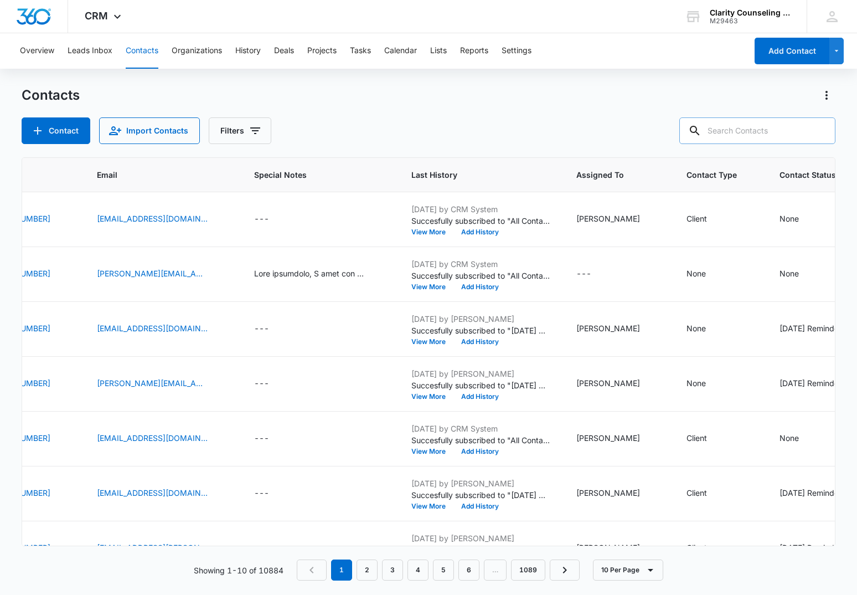
paste input "[EMAIL_ADDRESS][DOMAIN_NAME]"
type input "[EMAIL_ADDRESS][DOMAIN_NAME]"
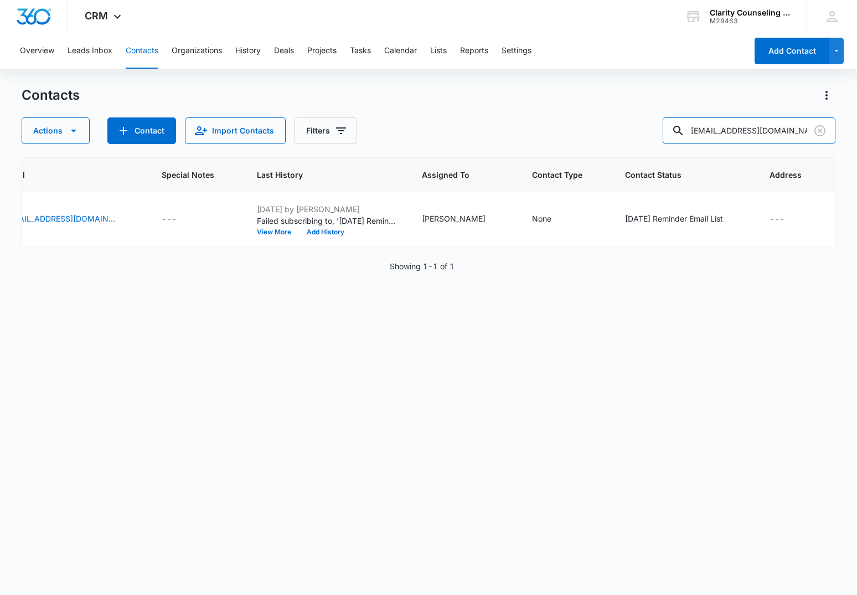
scroll to position [0, 378]
click at [818, 130] on icon "Clear" at bounding box center [819, 130] width 13 height 13
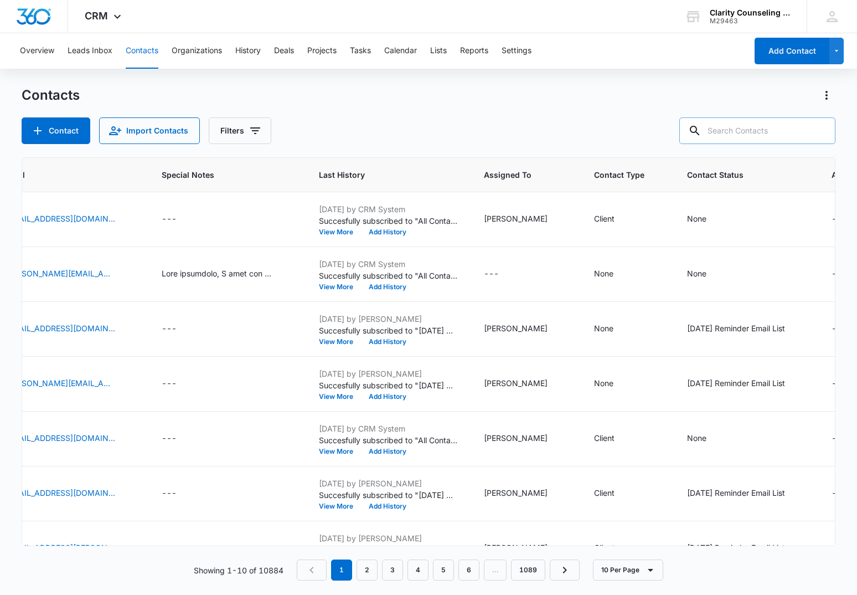
paste input "[EMAIL_ADDRESS][DOMAIN_NAME]"
type input "[EMAIL_ADDRESS][DOMAIN_NAME]"
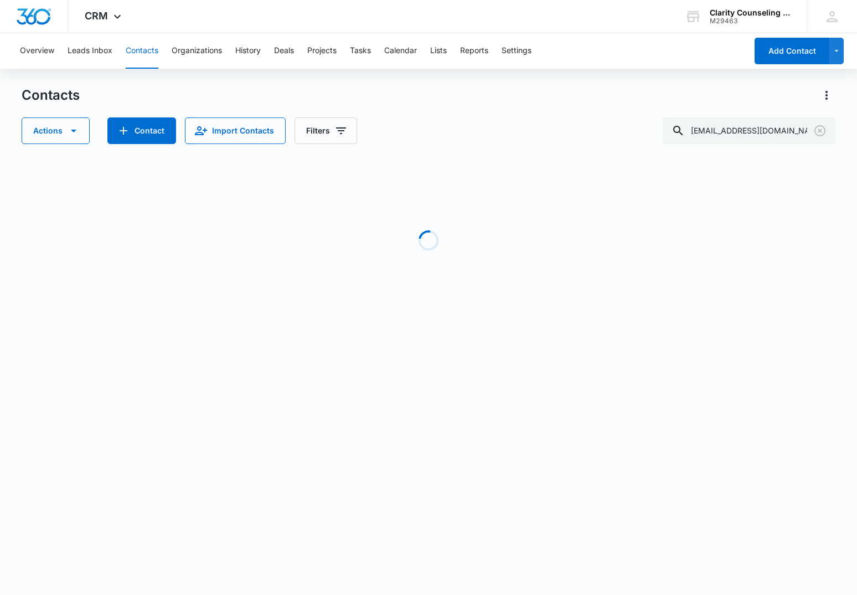
scroll to position [0, 285]
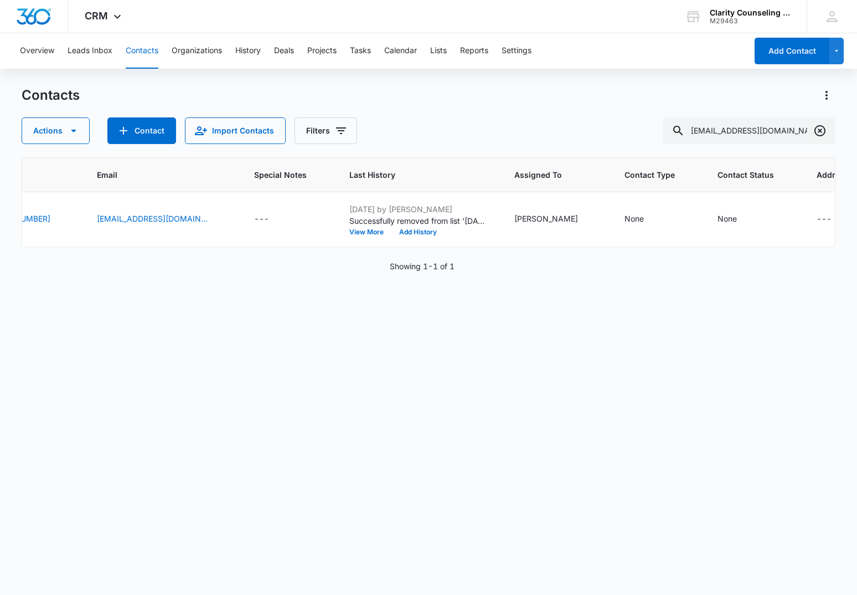
click at [825, 129] on icon "Clear" at bounding box center [820, 130] width 11 height 11
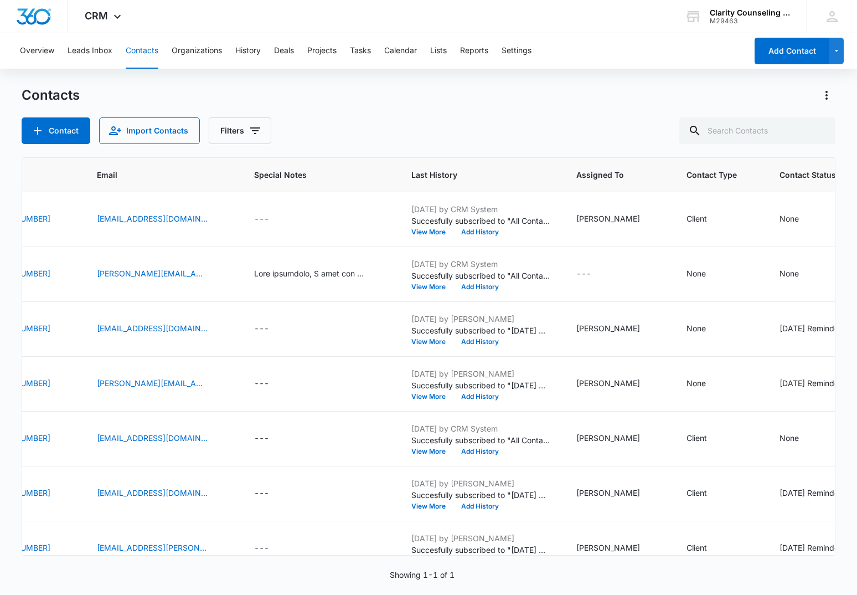
click at [825, 130] on div at bounding box center [820, 130] width 18 height 27
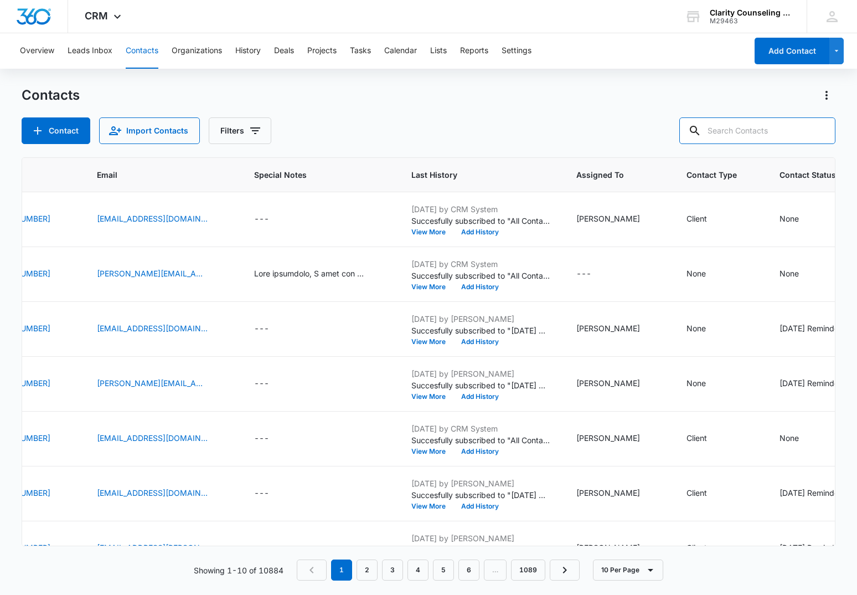
paste input "[EMAIL_ADDRESS][DOMAIN_NAME]"
type input "[EMAIL_ADDRESS][DOMAIN_NAME]"
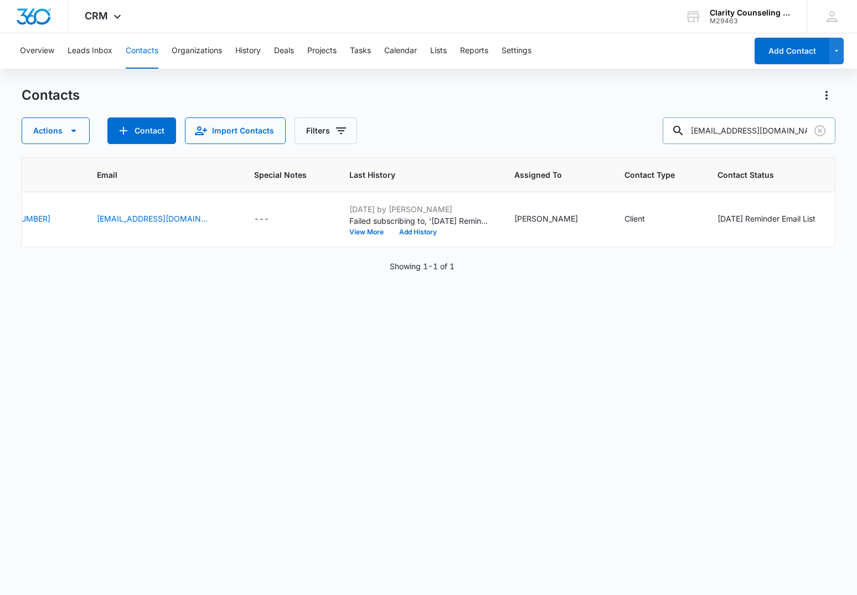
drag, startPoint x: 820, startPoint y: 131, endPoint x: 805, endPoint y: 131, distance: 15.0
click at [820, 131] on icon "Clear" at bounding box center [820, 130] width 11 height 11
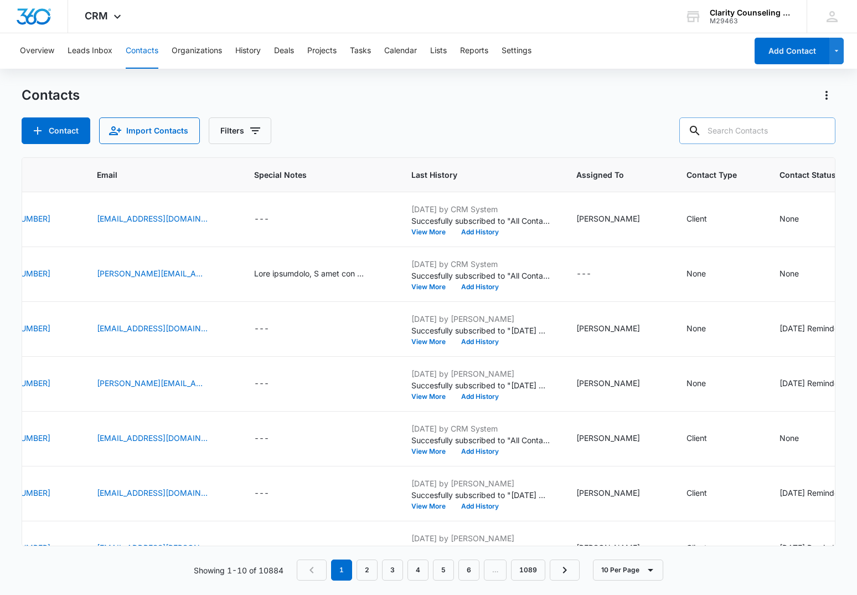
paste input "[EMAIL_ADDRESS][DOMAIN_NAME]"
type input "[EMAIL_ADDRESS][DOMAIN_NAME]"
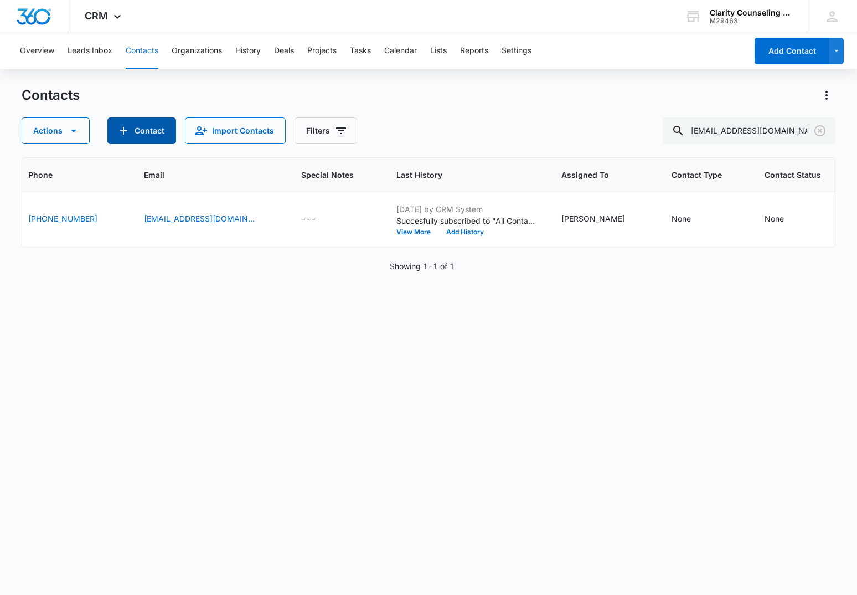
scroll to position [0, 229]
click at [817, 132] on icon "Clear" at bounding box center [819, 130] width 13 height 13
click at [817, 132] on div at bounding box center [820, 130] width 18 height 27
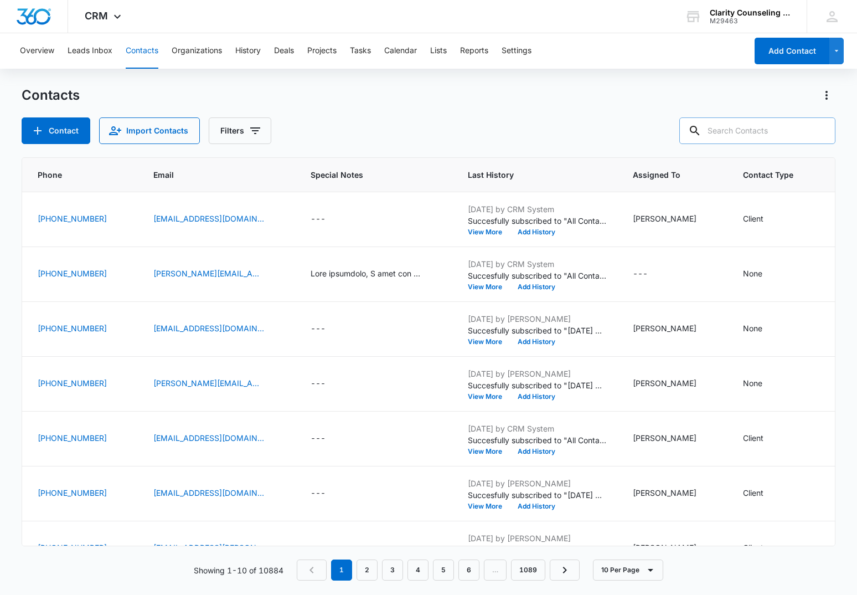
paste input "[EMAIL_ADDRESS][DOMAIN_NAME]"
type input "[EMAIL_ADDRESS][DOMAIN_NAME]"
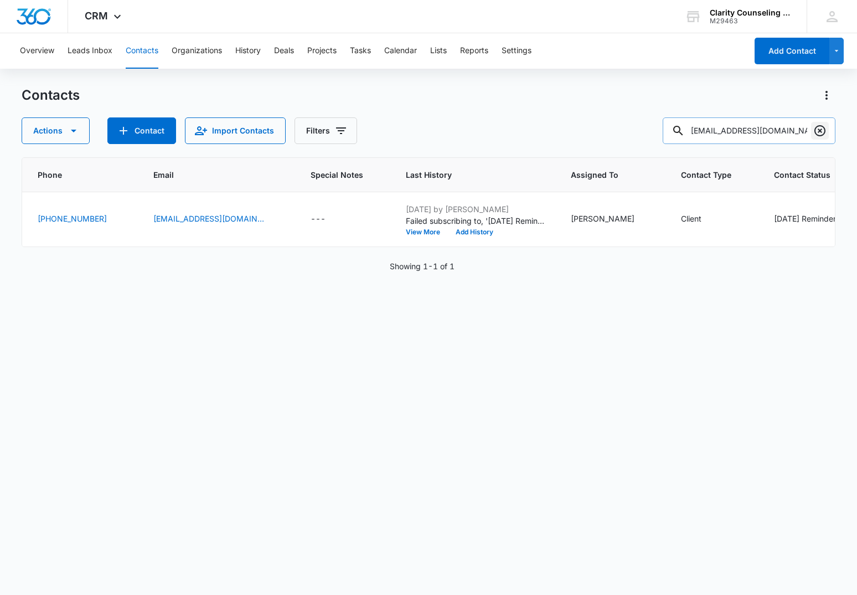
click at [818, 131] on icon "Clear" at bounding box center [819, 130] width 13 height 13
click at [818, 131] on div at bounding box center [820, 130] width 18 height 27
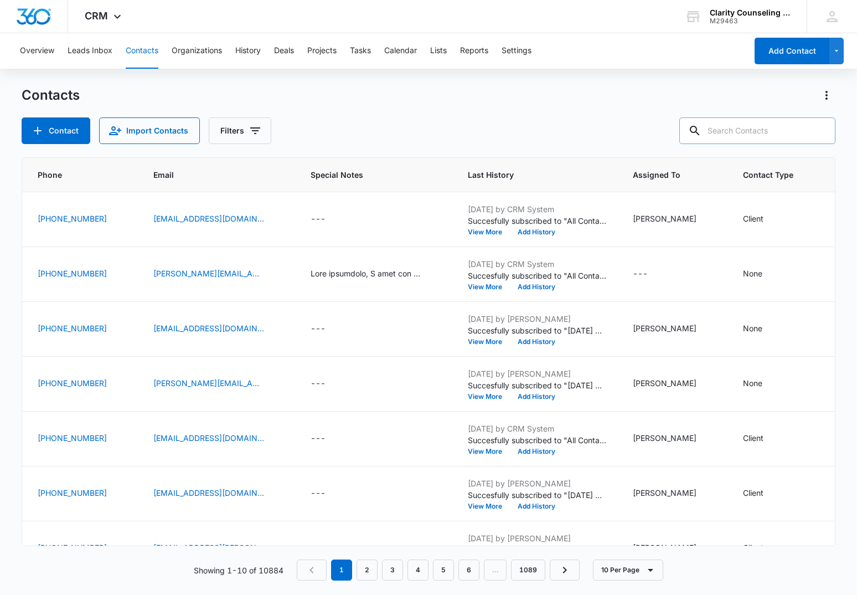
paste input "[EMAIL_ADDRESS][DOMAIN_NAME]"
type input "[EMAIL_ADDRESS][DOMAIN_NAME]"
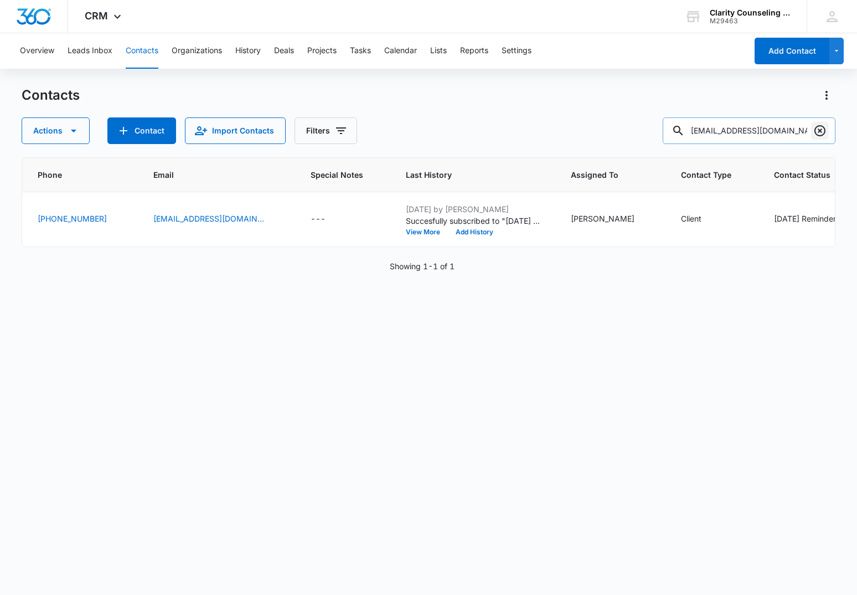
click at [821, 125] on icon "Clear" at bounding box center [819, 130] width 13 height 13
drag, startPoint x: 821, startPoint y: 125, endPoint x: 814, endPoint y: 127, distance: 6.8
click at [821, 125] on div at bounding box center [820, 130] width 18 height 27
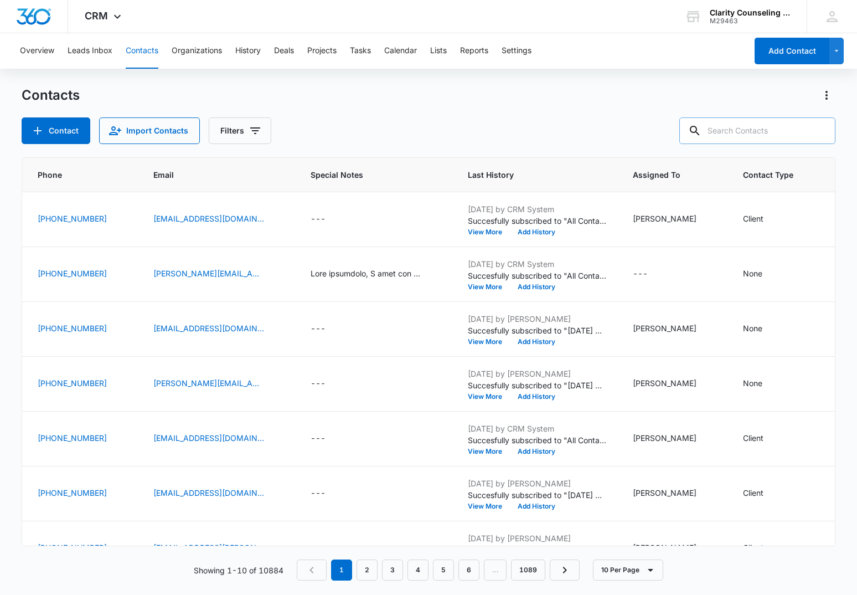
scroll to position [1, 0]
paste input "[EMAIL_ADDRESS][DOMAIN_NAME]"
type input "[EMAIL_ADDRESS][DOMAIN_NAME]"
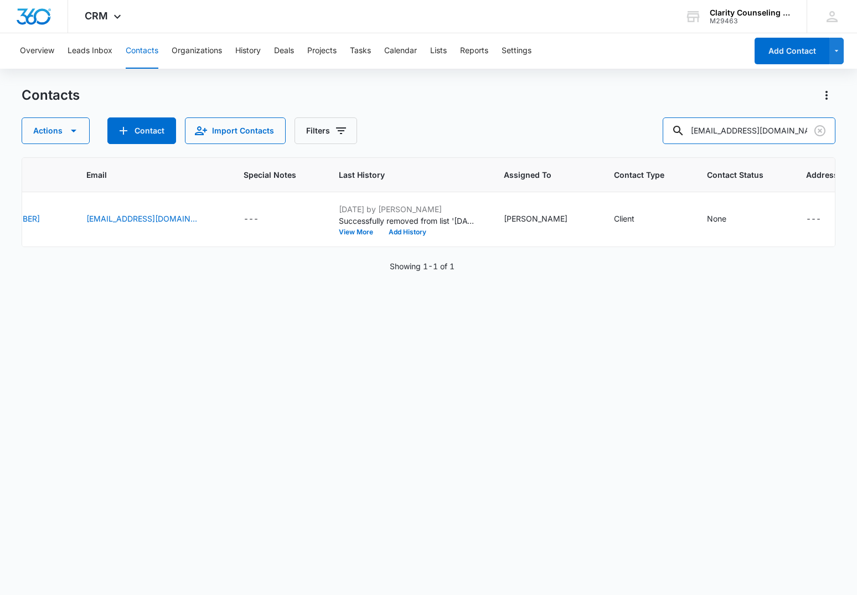
scroll to position [0, 295]
click at [814, 131] on icon "Clear" at bounding box center [819, 130] width 13 height 13
click at [814, 131] on div at bounding box center [820, 130] width 18 height 27
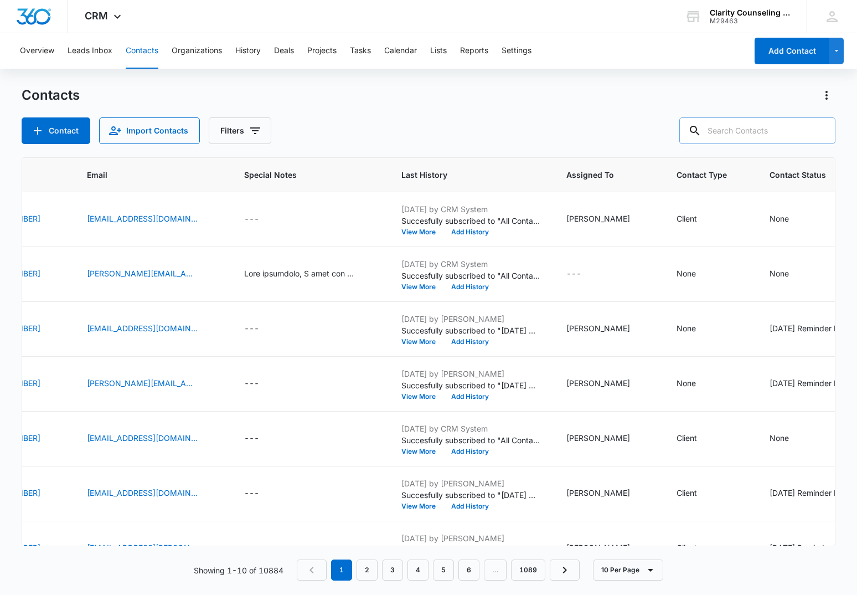
paste input "[EMAIL_ADDRESS][DOMAIN_NAME]"
type input "[EMAIL_ADDRESS][DOMAIN_NAME]"
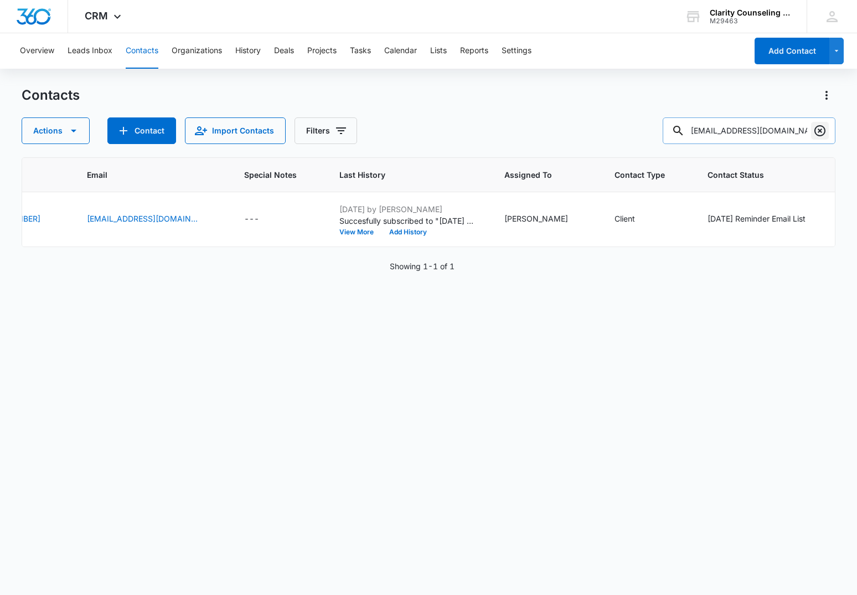
click at [822, 128] on icon "Clear" at bounding box center [819, 130] width 13 height 13
click at [822, 128] on div at bounding box center [820, 130] width 18 height 27
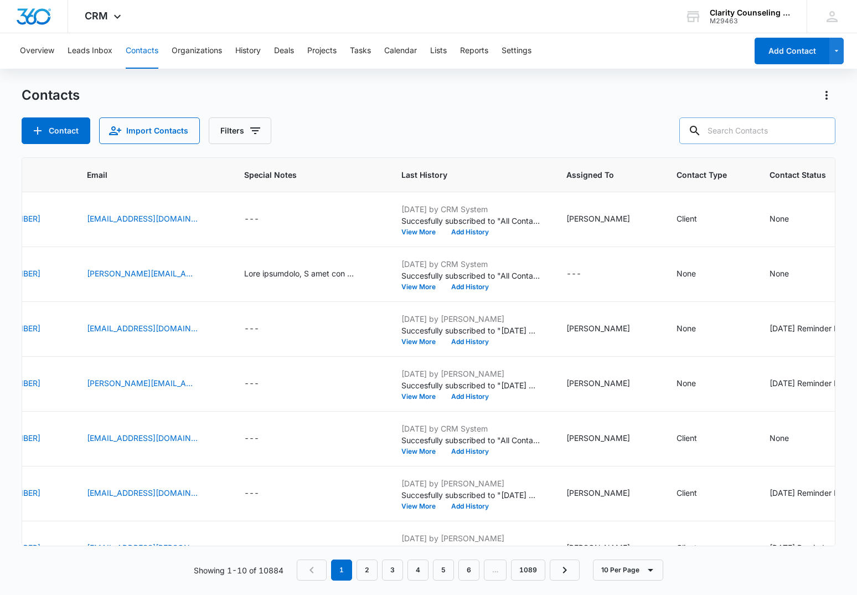
paste input "[EMAIL_ADDRESS][DOMAIN_NAME]"
type input "[EMAIL_ADDRESS][DOMAIN_NAME]"
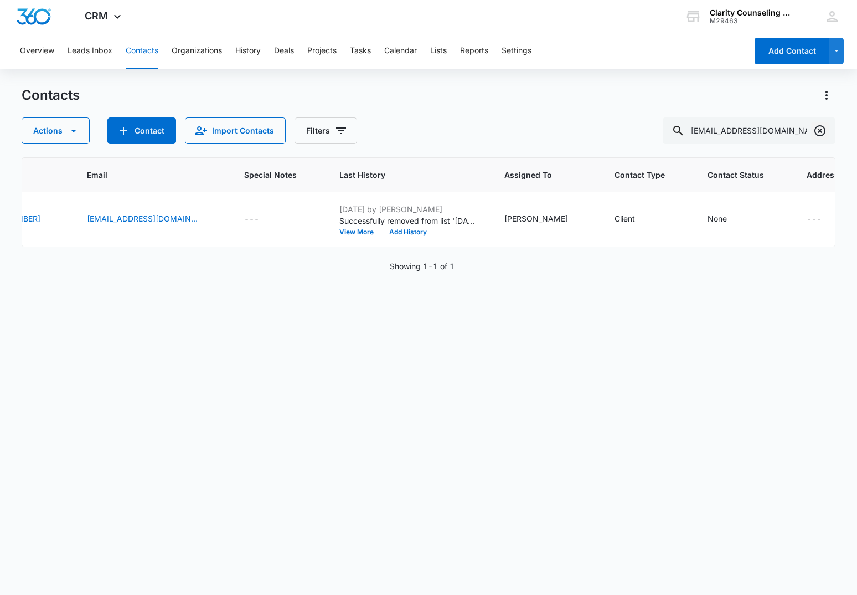
click at [820, 130] on icon "Clear" at bounding box center [820, 130] width 11 height 11
click at [820, 130] on div at bounding box center [820, 130] width 18 height 27
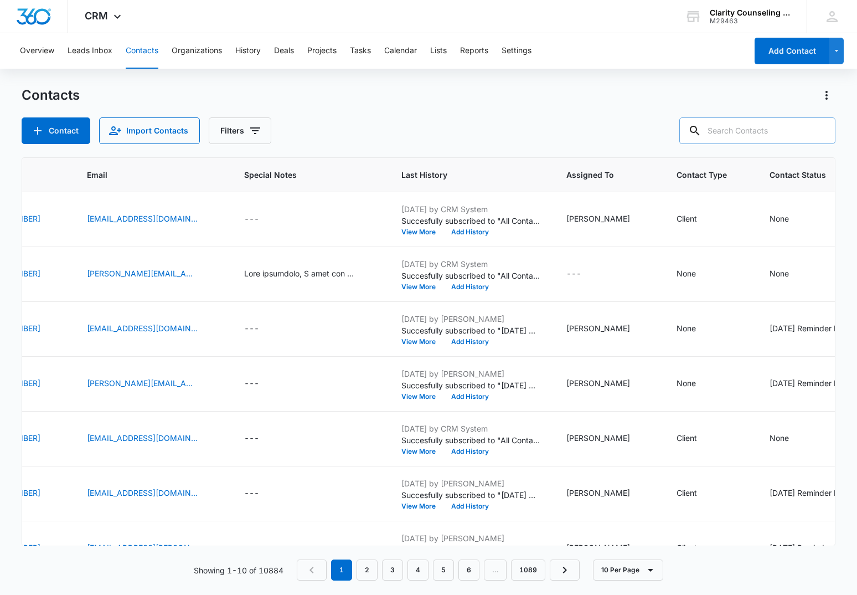
paste input "[EMAIL_ADDRESS][DOMAIN_NAME]"
type input "[EMAIL_ADDRESS][DOMAIN_NAME]"
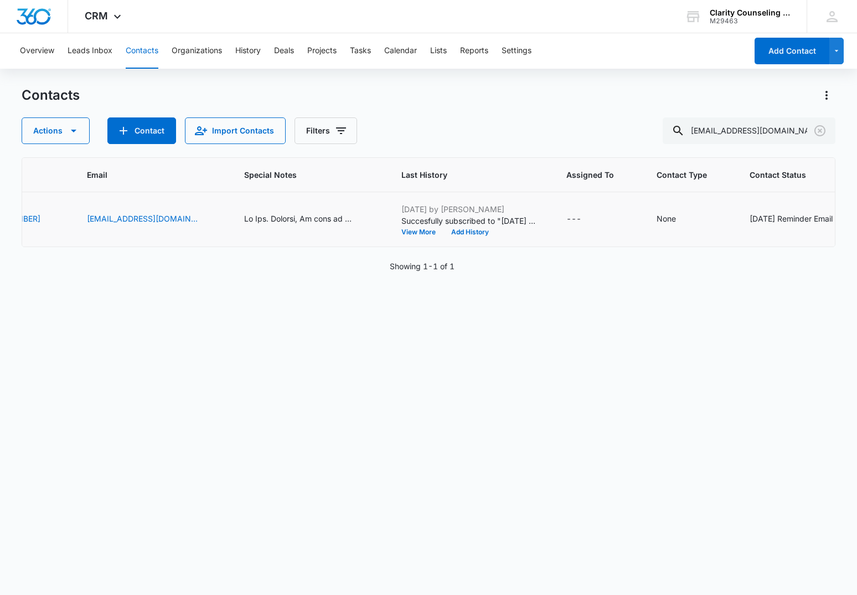
click at [750, 217] on div "[DATE] Reminder Email List" at bounding box center [799, 219] width 98 height 12
click at [663, 210] on icon "Remove Saturday Reminder Email List" at bounding box center [662, 211] width 8 height 8
click at [688, 248] on button "Save" at bounding box center [695, 244] width 33 height 21
click at [819, 133] on icon "Clear" at bounding box center [819, 130] width 13 height 13
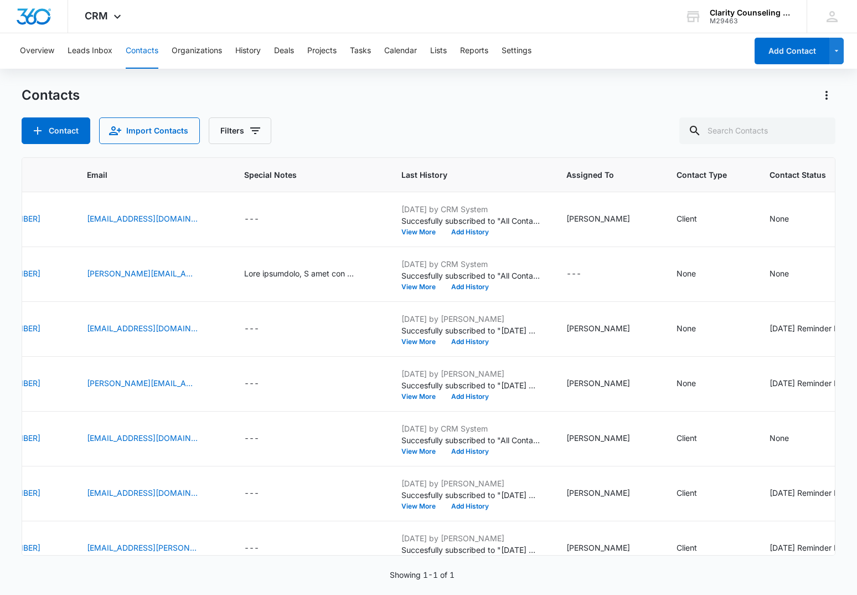
click at [819, 133] on div at bounding box center [820, 130] width 18 height 27
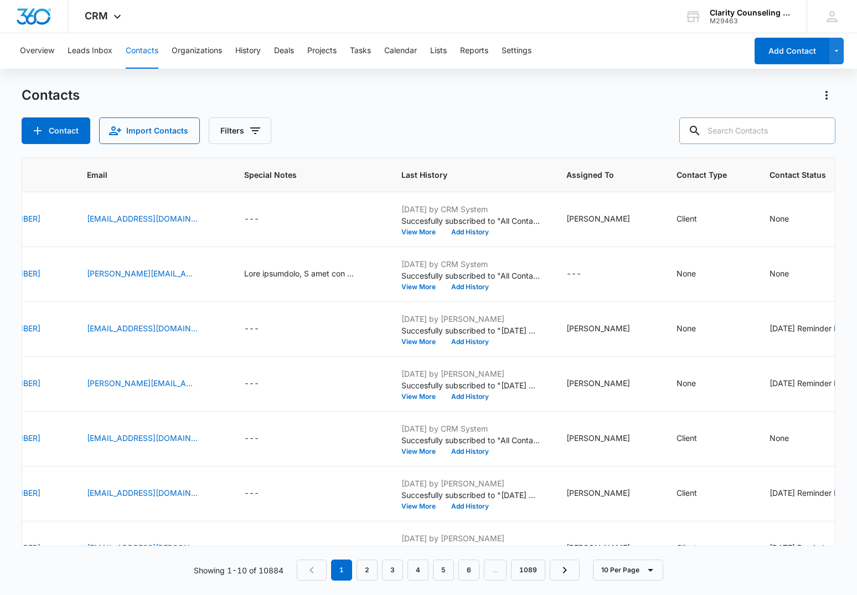
paste input "[EMAIL_ADDRESS][DOMAIN_NAME]"
type input "[EMAIL_ADDRESS][DOMAIN_NAME]"
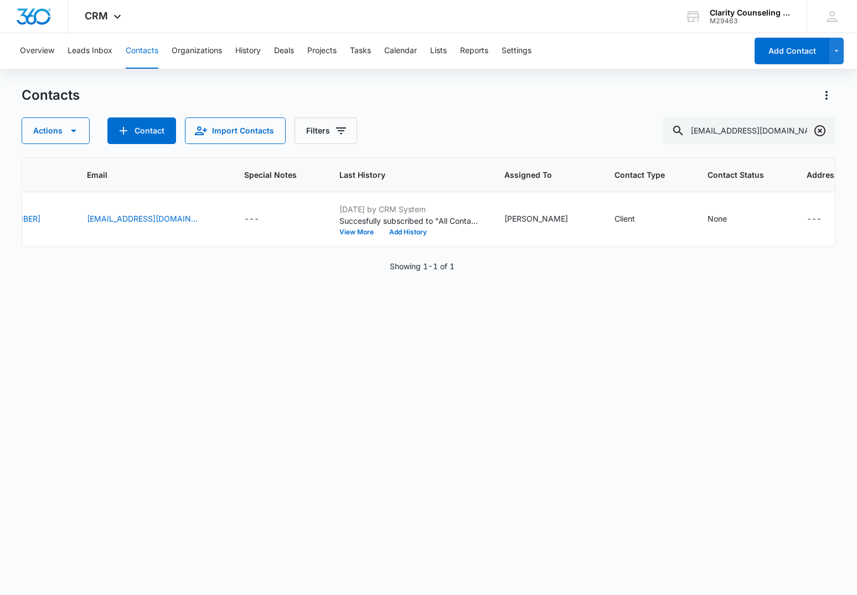
click at [823, 127] on icon "Clear" at bounding box center [819, 130] width 13 height 13
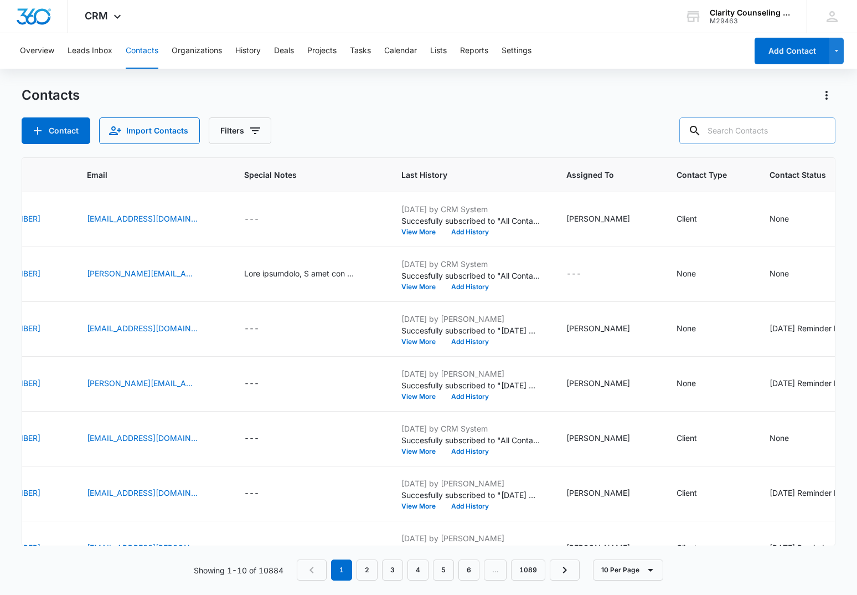
paste input "[EMAIL_ADDRESS][DOMAIN_NAME]"
type input "[EMAIL_ADDRESS][DOMAIN_NAME]"
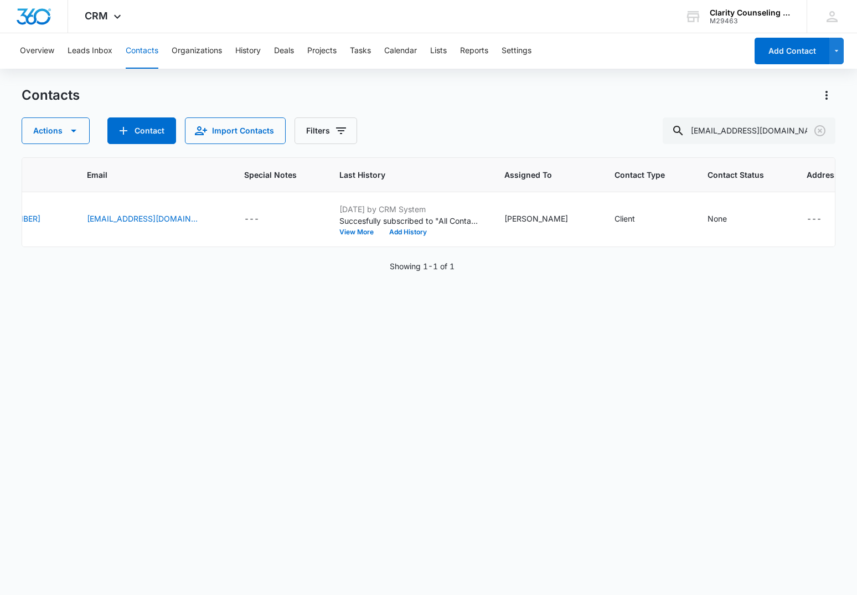
scroll to position [0, 295]
click at [816, 131] on icon "Clear" at bounding box center [819, 130] width 13 height 13
click at [816, 131] on div at bounding box center [820, 130] width 18 height 27
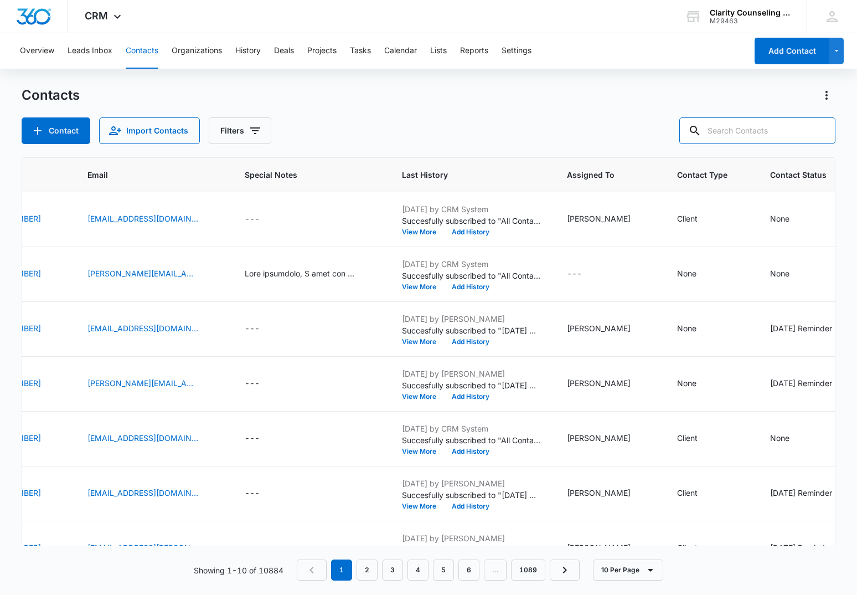
paste input "[EMAIL_ADDRESS][DOMAIN_NAME]"
type input "[EMAIL_ADDRESS][DOMAIN_NAME]"
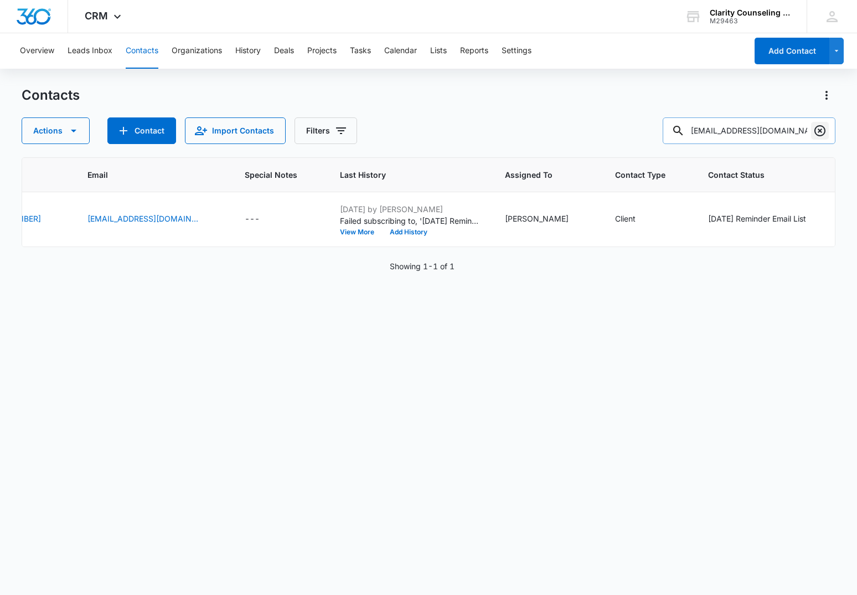
click at [815, 124] on icon "Clear" at bounding box center [819, 130] width 13 height 13
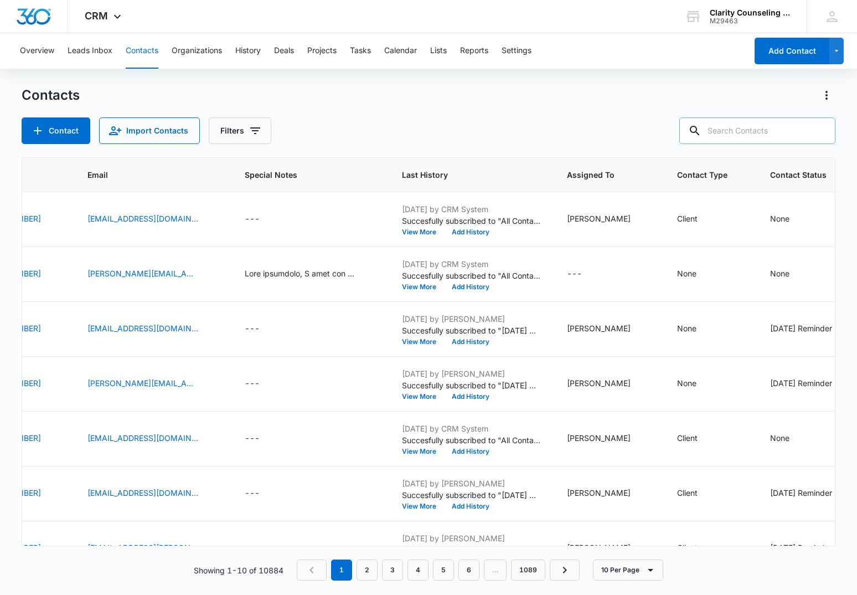
paste input "[EMAIL_ADDRESS][DOMAIN_NAME]"
type input "[EMAIL_ADDRESS][DOMAIN_NAME]"
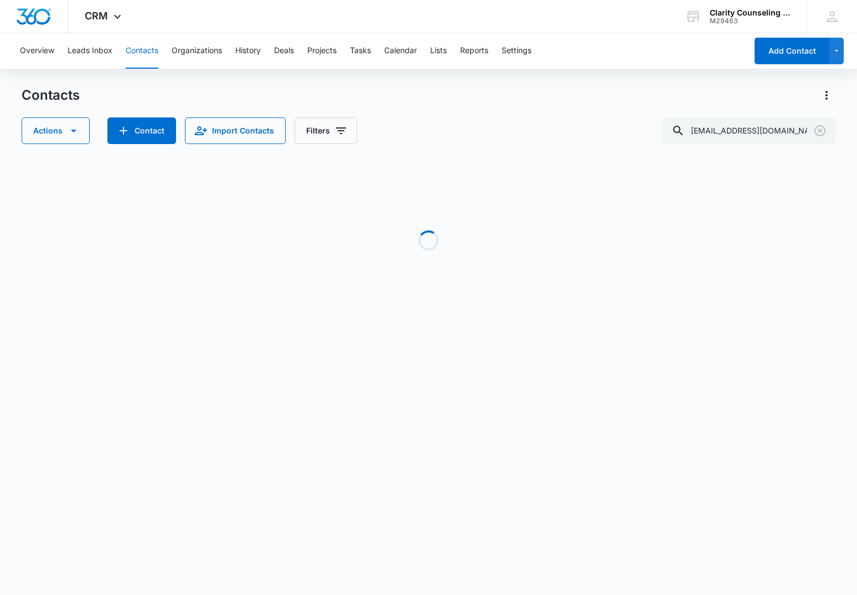
scroll to position [0, 286]
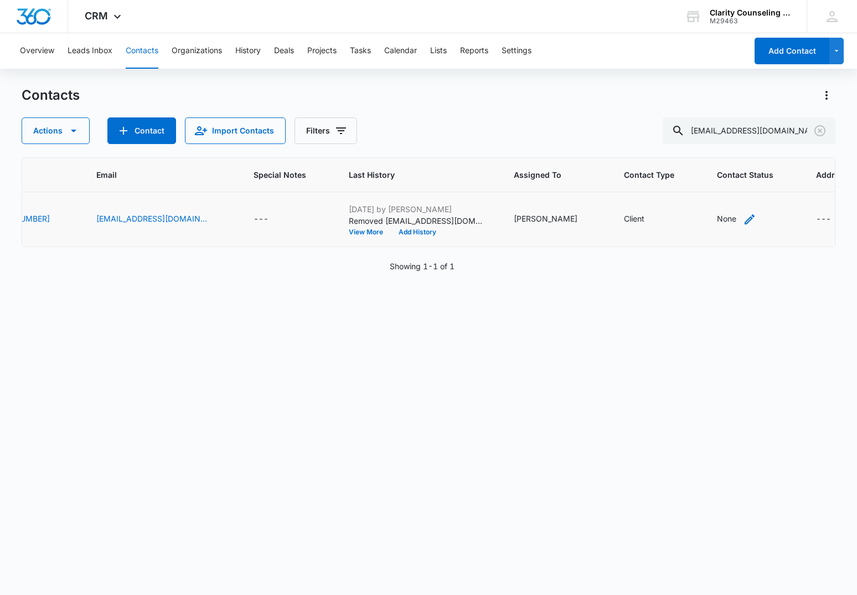
click at [717, 220] on div "None" at bounding box center [726, 219] width 19 height 12
click at [698, 151] on div "Contact Status" at bounding box center [679, 149] width 54 height 12
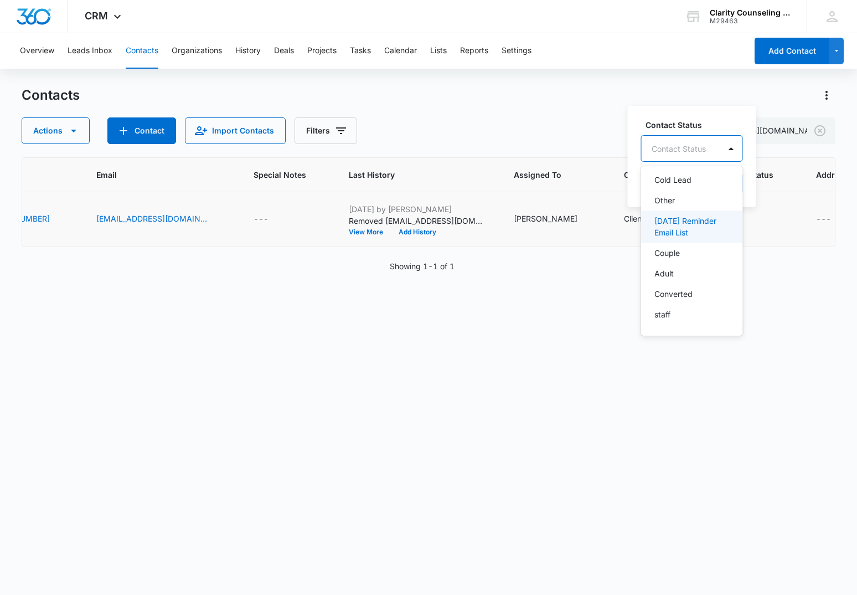
click at [689, 228] on p "[DATE] Reminder Email List" at bounding box center [691, 226] width 73 height 23
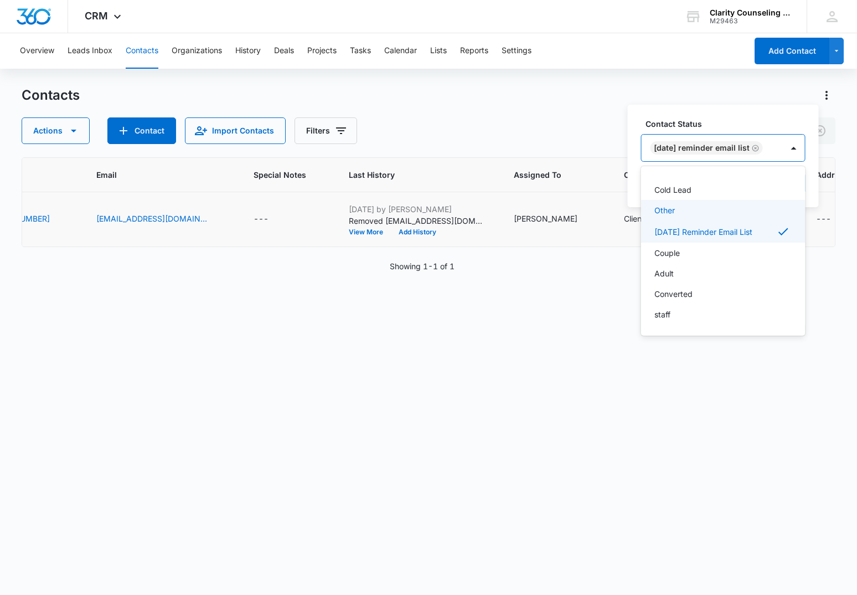
scroll to position [162, 0]
click at [803, 147] on div at bounding box center [794, 148] width 18 height 18
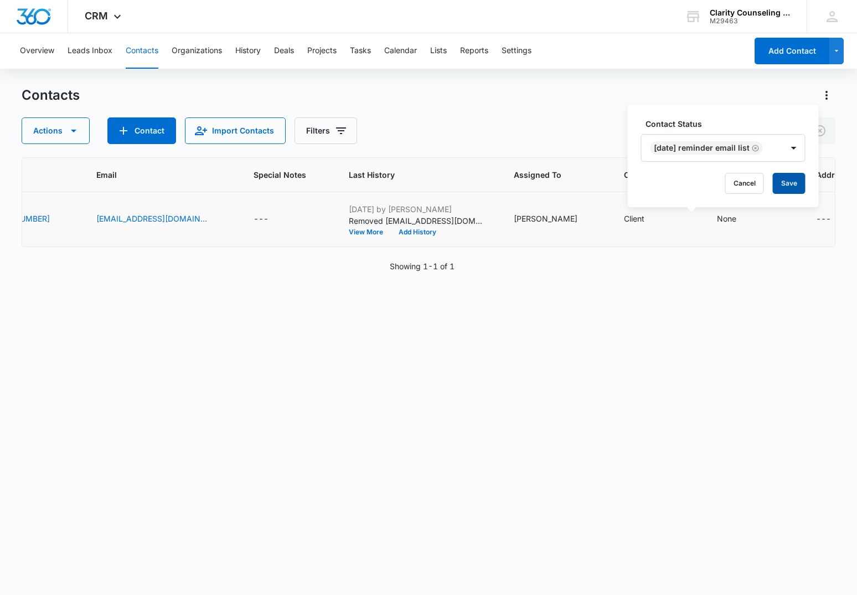
click at [791, 179] on button "Save" at bounding box center [789, 183] width 33 height 21
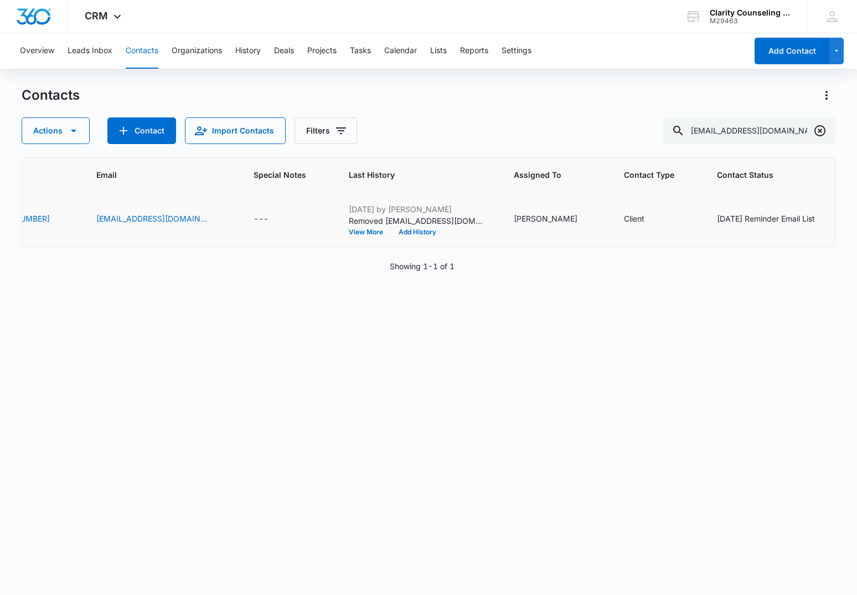
click at [824, 130] on icon "Clear" at bounding box center [819, 130] width 13 height 13
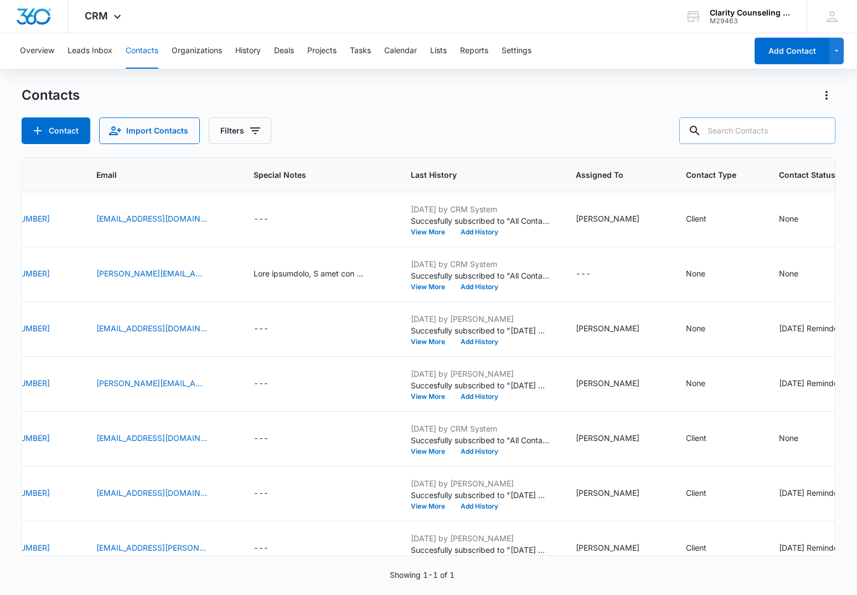
drag, startPoint x: 824, startPoint y: 130, endPoint x: 778, endPoint y: 131, distance: 46.5
click at [824, 130] on div at bounding box center [820, 130] width 18 height 27
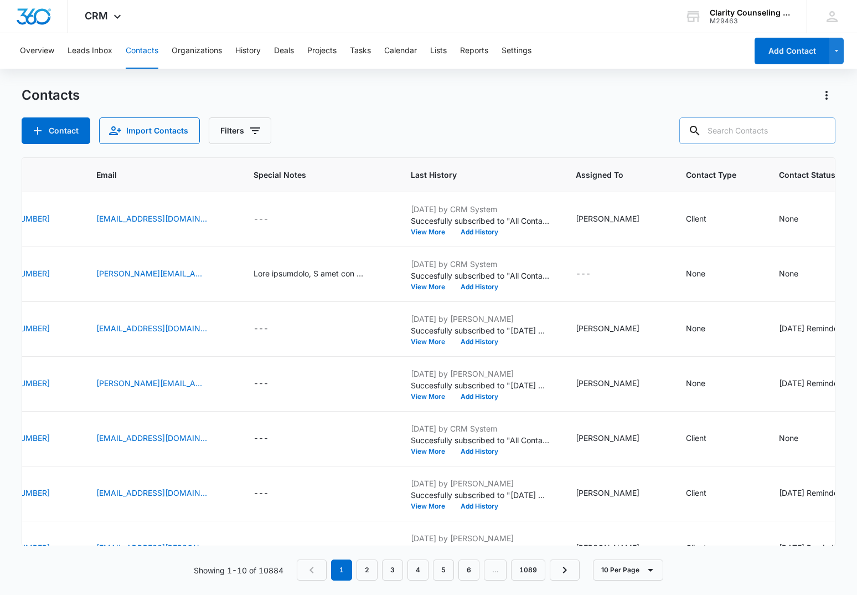
drag, startPoint x: 769, startPoint y: 132, endPoint x: 767, endPoint y: 139, distance: 7.5
click at [769, 132] on input "text" at bounding box center [757, 130] width 156 height 27
paste input "[PERSON_NAME][EMAIL_ADDRESS][DOMAIN_NAME]"
type input "[PERSON_NAME][EMAIL_ADDRESS][DOMAIN_NAME]"
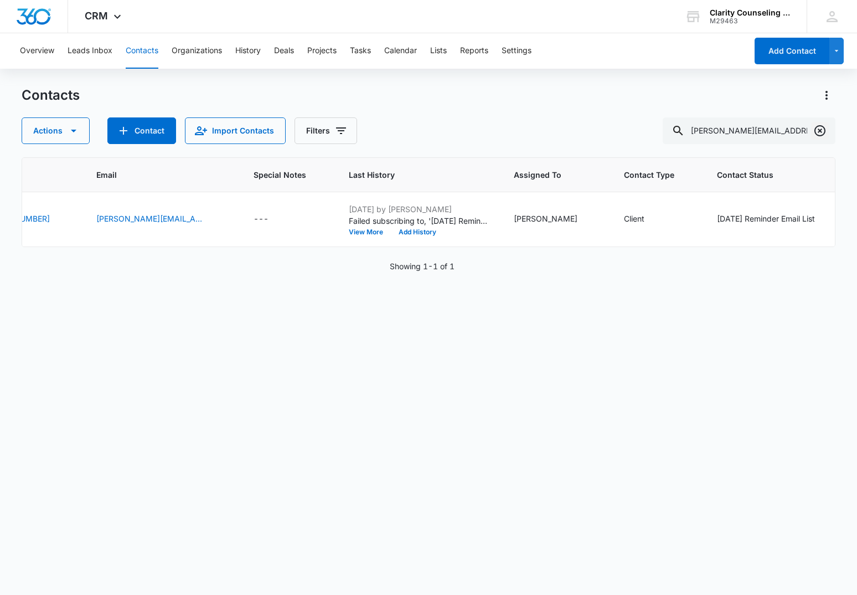
click at [826, 130] on icon "Clear" at bounding box center [820, 130] width 11 height 11
click at [826, 130] on div at bounding box center [820, 130] width 18 height 27
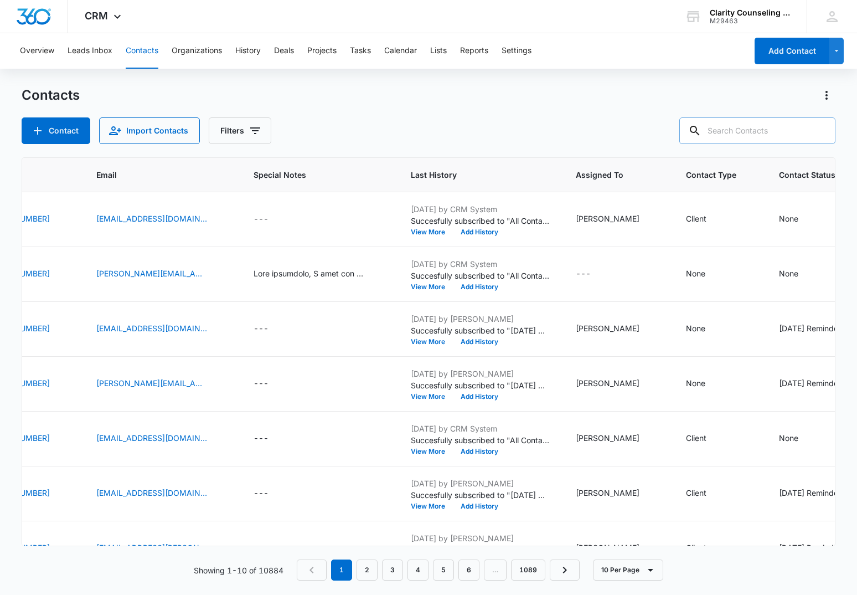
paste input "[EMAIL_ADDRESS][DOMAIN_NAME]"
type input "[EMAIL_ADDRESS][DOMAIN_NAME]"
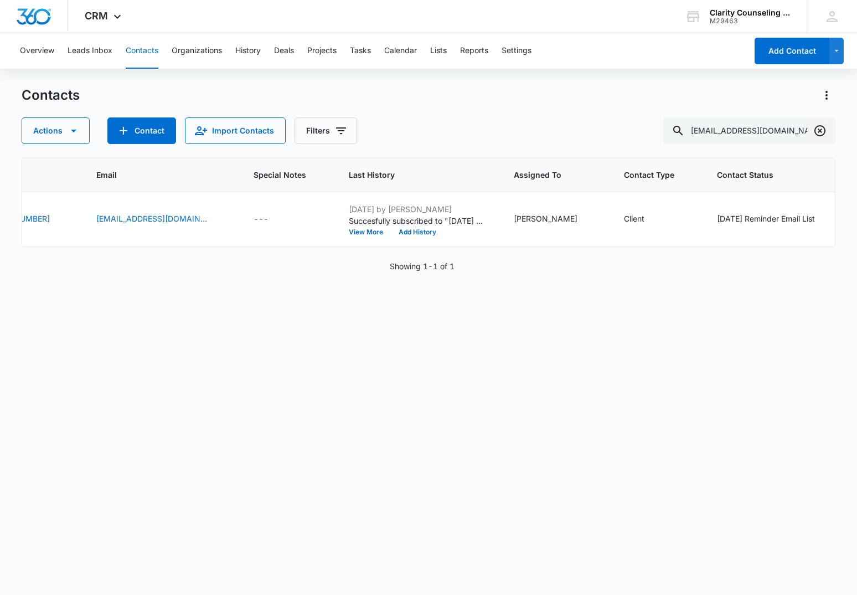
click at [819, 130] on icon "Clear" at bounding box center [819, 130] width 13 height 13
click at [819, 130] on div at bounding box center [820, 130] width 18 height 27
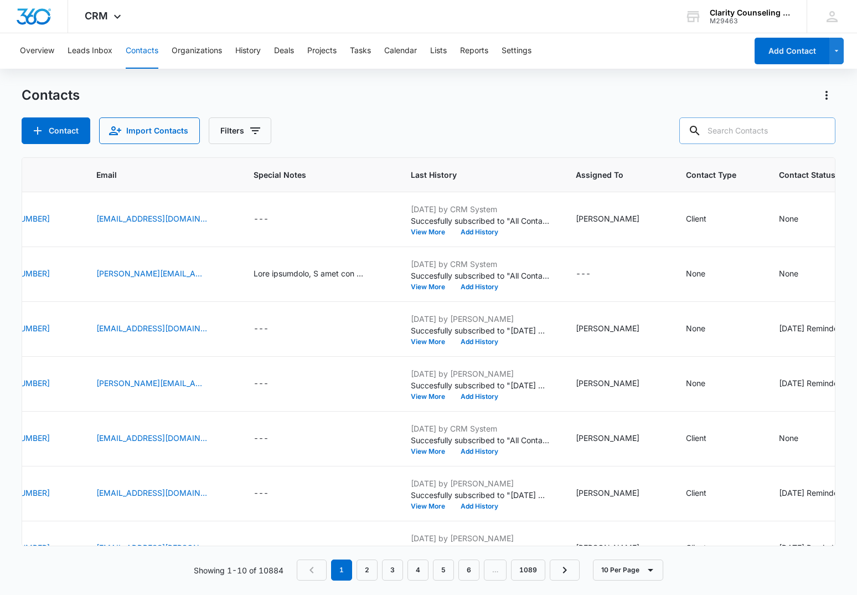
paste input "[EMAIL_ADDRESS][DOMAIN_NAME]"
type input "[EMAIL_ADDRESS][DOMAIN_NAME]"
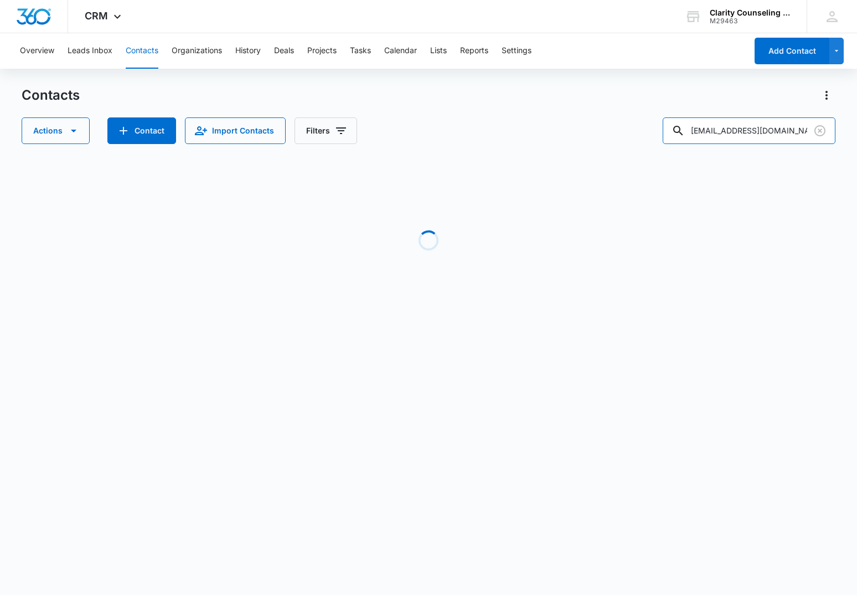
scroll to position [0, 0]
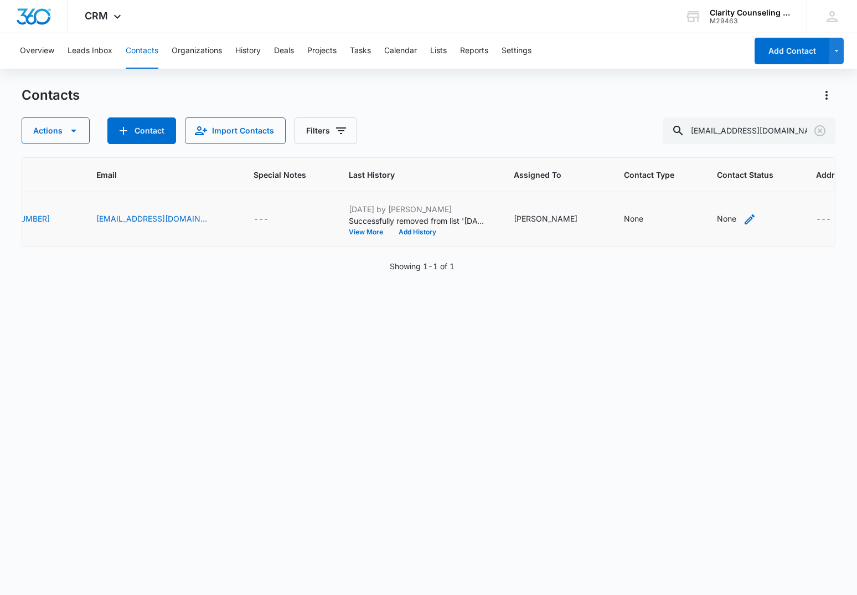
click at [717, 220] on div "None" at bounding box center [726, 219] width 19 height 12
click at [700, 150] on div "Contact Status" at bounding box center [687, 149] width 54 height 12
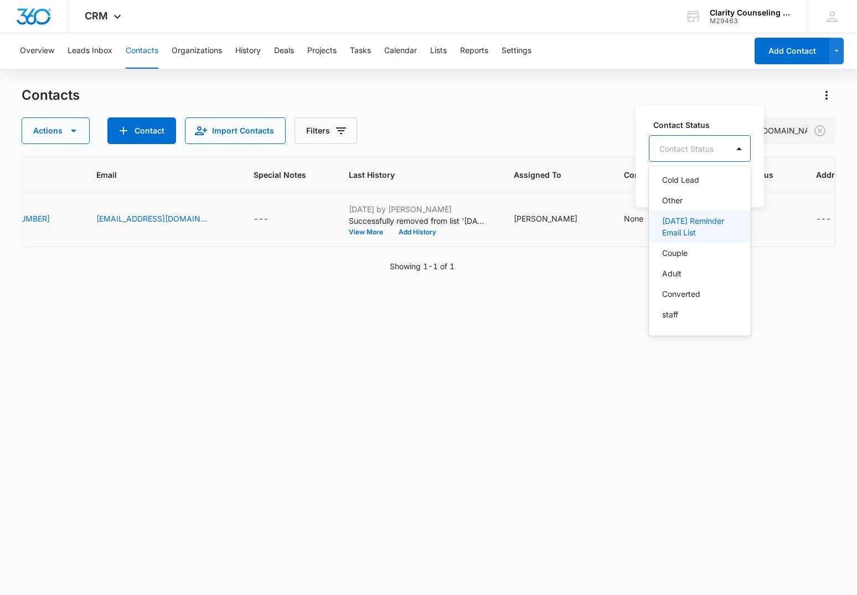
click at [709, 231] on p "[DATE] Reminder Email List" at bounding box center [698, 226] width 73 height 23
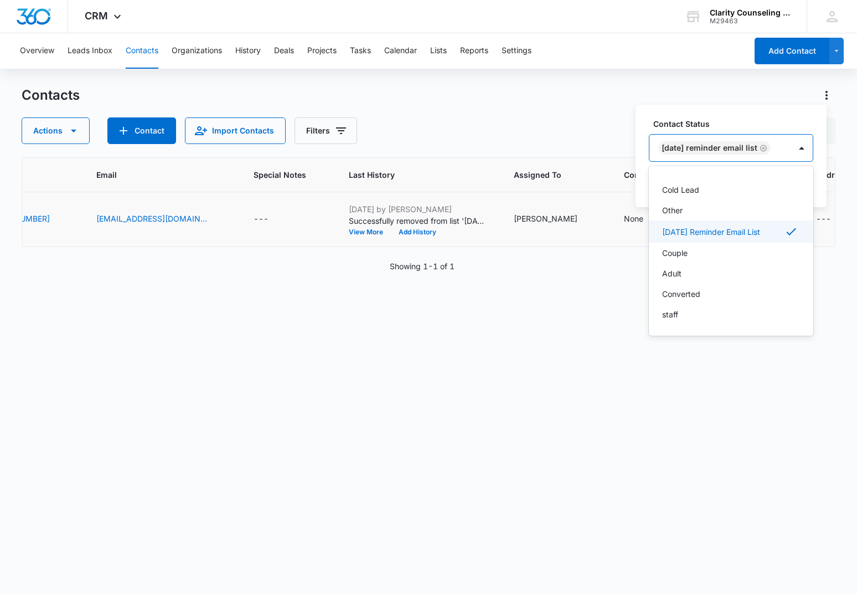
scroll to position [162, 0]
drag, startPoint x: 796, startPoint y: 143, endPoint x: 797, endPoint y: 153, distance: 10.1
click at [791, 144] on div "[DATE] Reminder Email List" at bounding box center [720, 148] width 141 height 27
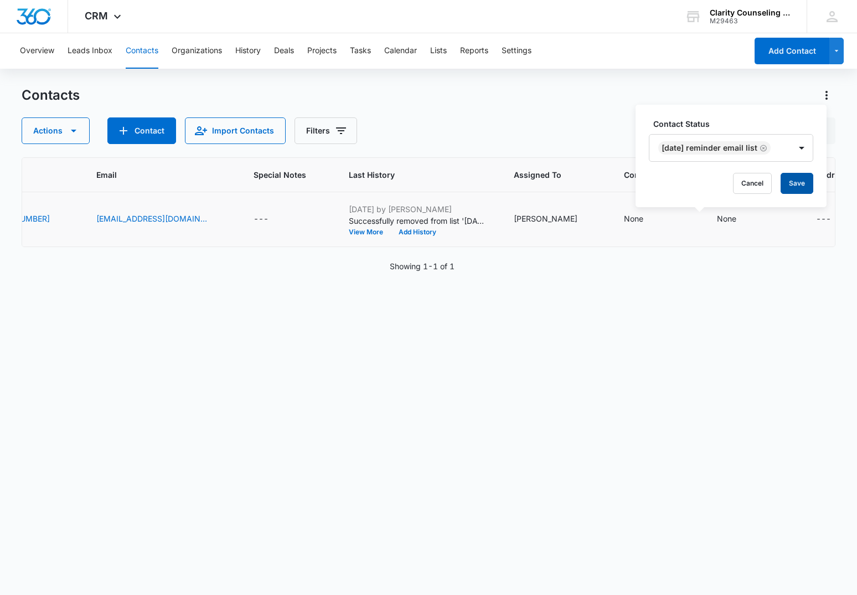
click at [800, 182] on button "Save" at bounding box center [797, 183] width 33 height 21
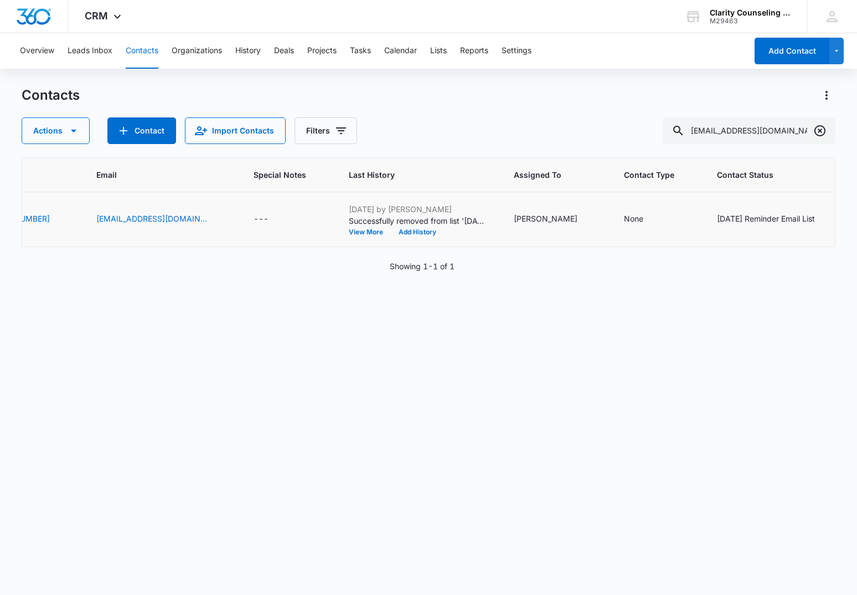
click at [823, 122] on button "Clear" at bounding box center [820, 131] width 18 height 18
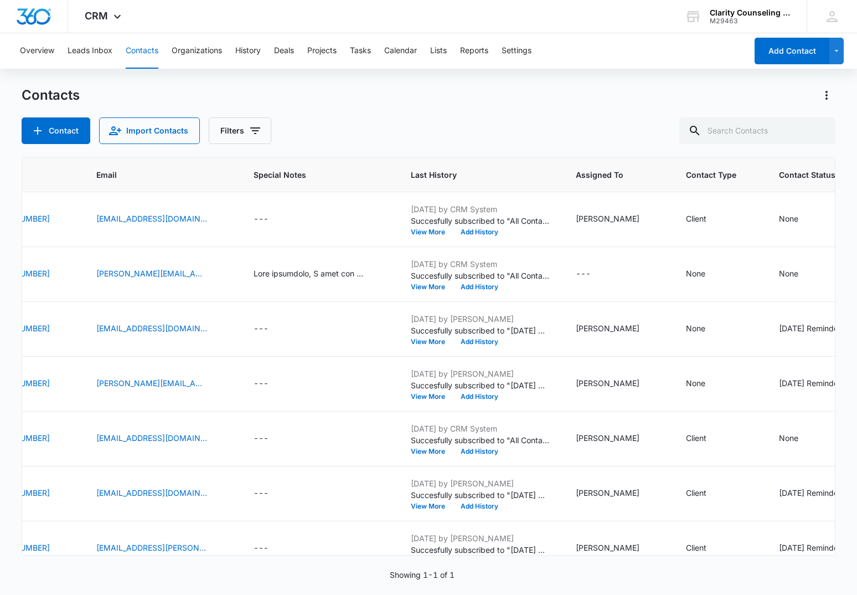
click at [823, 122] on div at bounding box center [820, 130] width 18 height 27
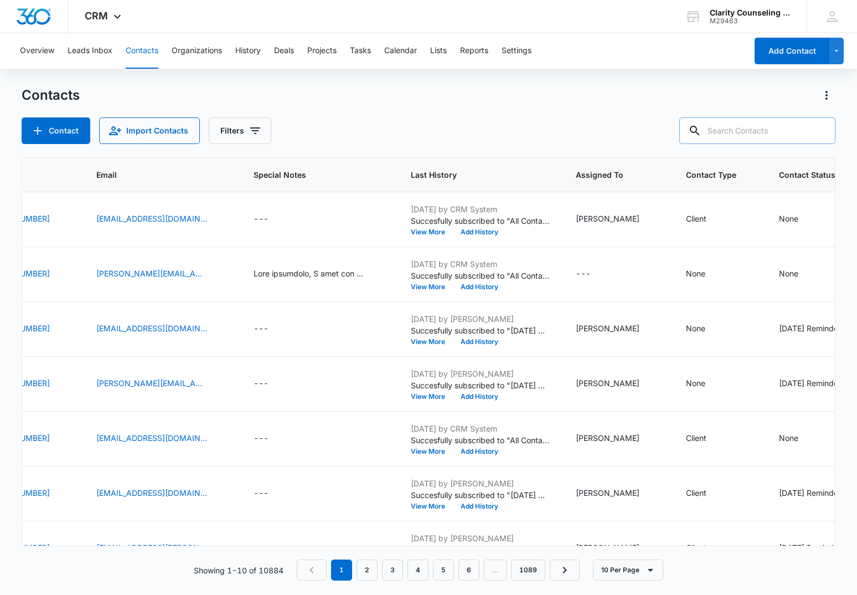
paste input "[EMAIL_ADDRESS][DOMAIN_NAME]"
type input "[EMAIL_ADDRESS][DOMAIN_NAME]"
